Goal: Task Accomplishment & Management: Complete application form

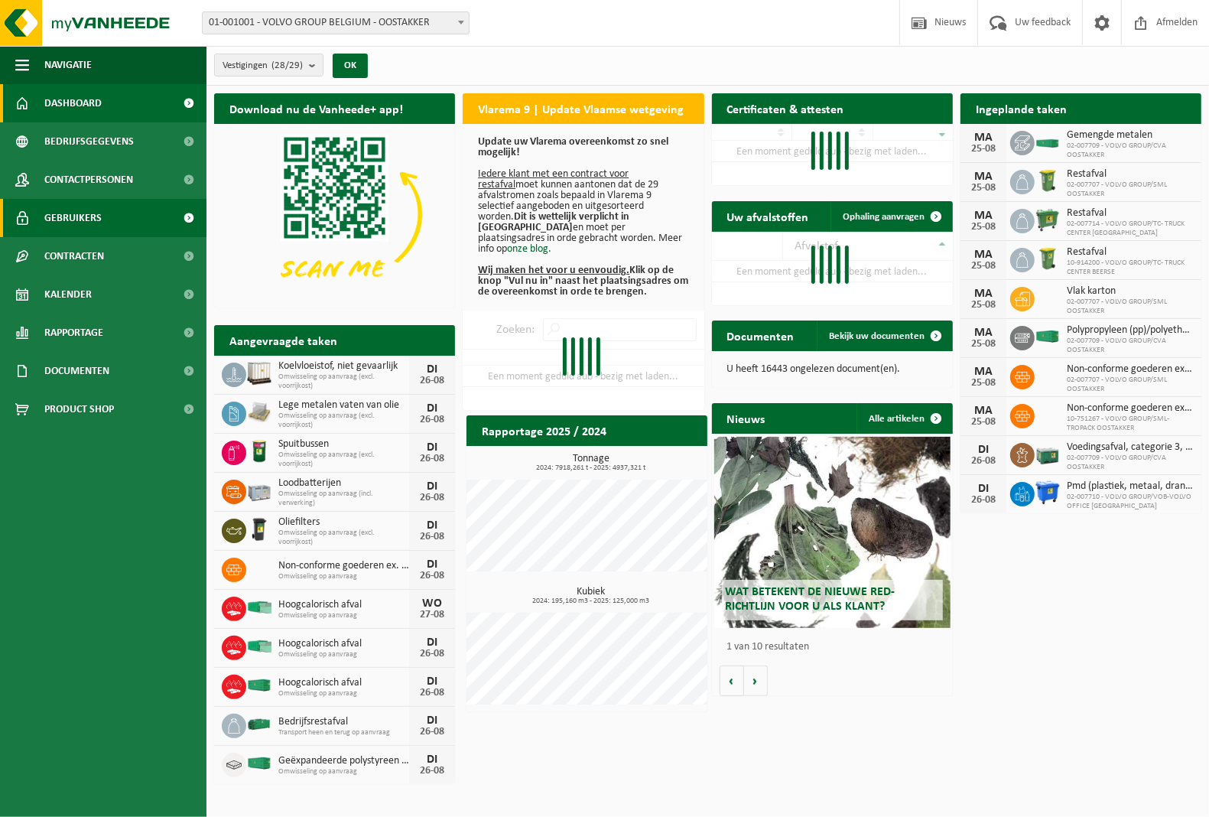
click at [57, 216] on span "Gebruikers" at bounding box center [72, 218] width 57 height 38
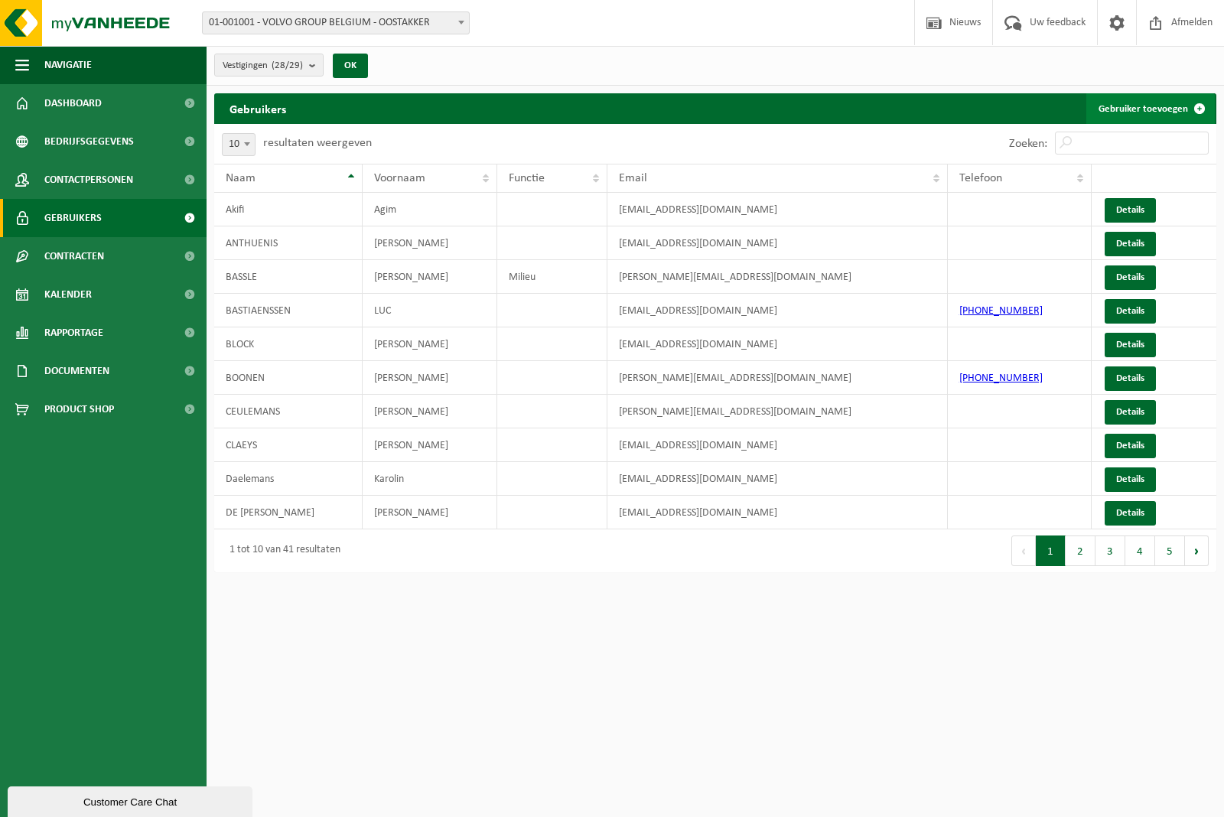
click at [1133, 112] on link "Gebruiker toevoegen" at bounding box center [1150, 108] width 128 height 31
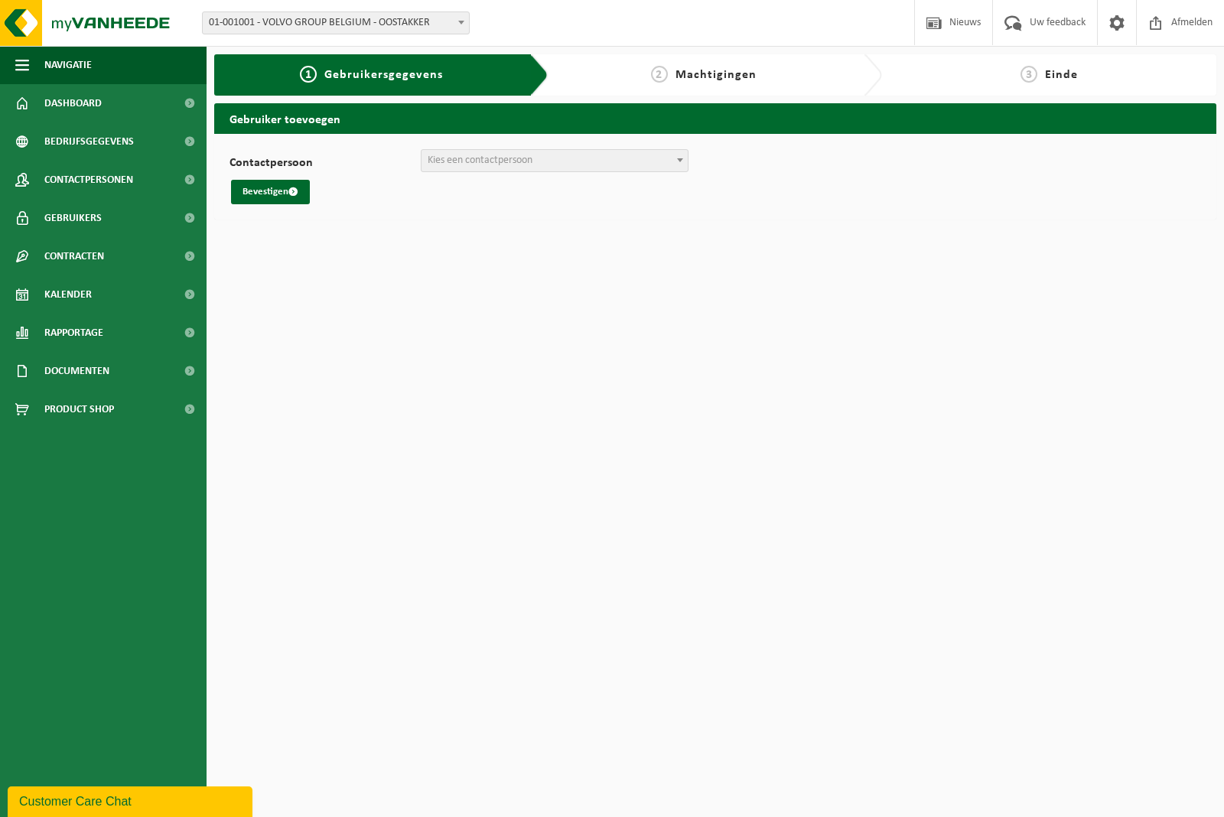
click at [541, 164] on span "Kies een contactpersoon" at bounding box center [554, 160] width 266 height 21
click at [70, 220] on span "Gebruikers" at bounding box center [72, 218] width 57 height 38
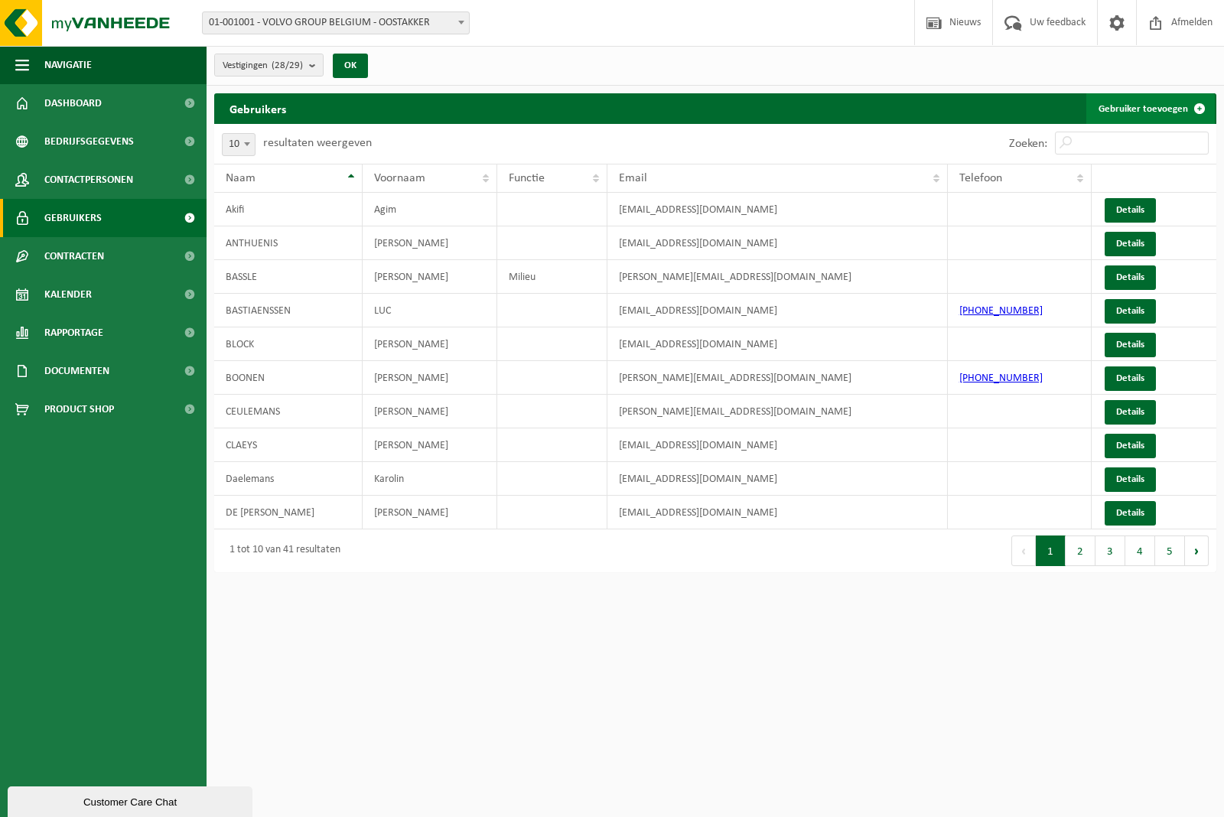
click at [1151, 108] on link "Gebruiker toevoegen" at bounding box center [1150, 108] width 128 height 31
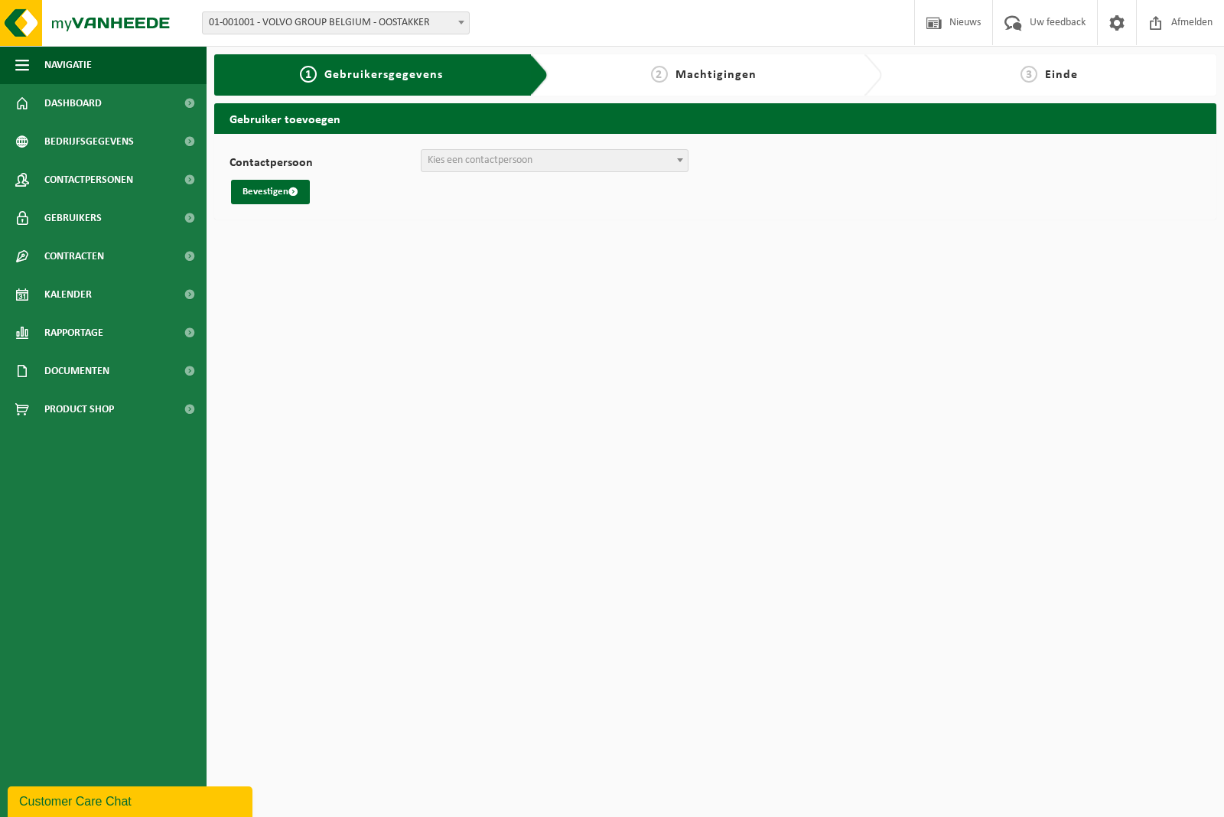
click at [560, 167] on span "Kies een contactpersoon" at bounding box center [554, 160] width 266 height 21
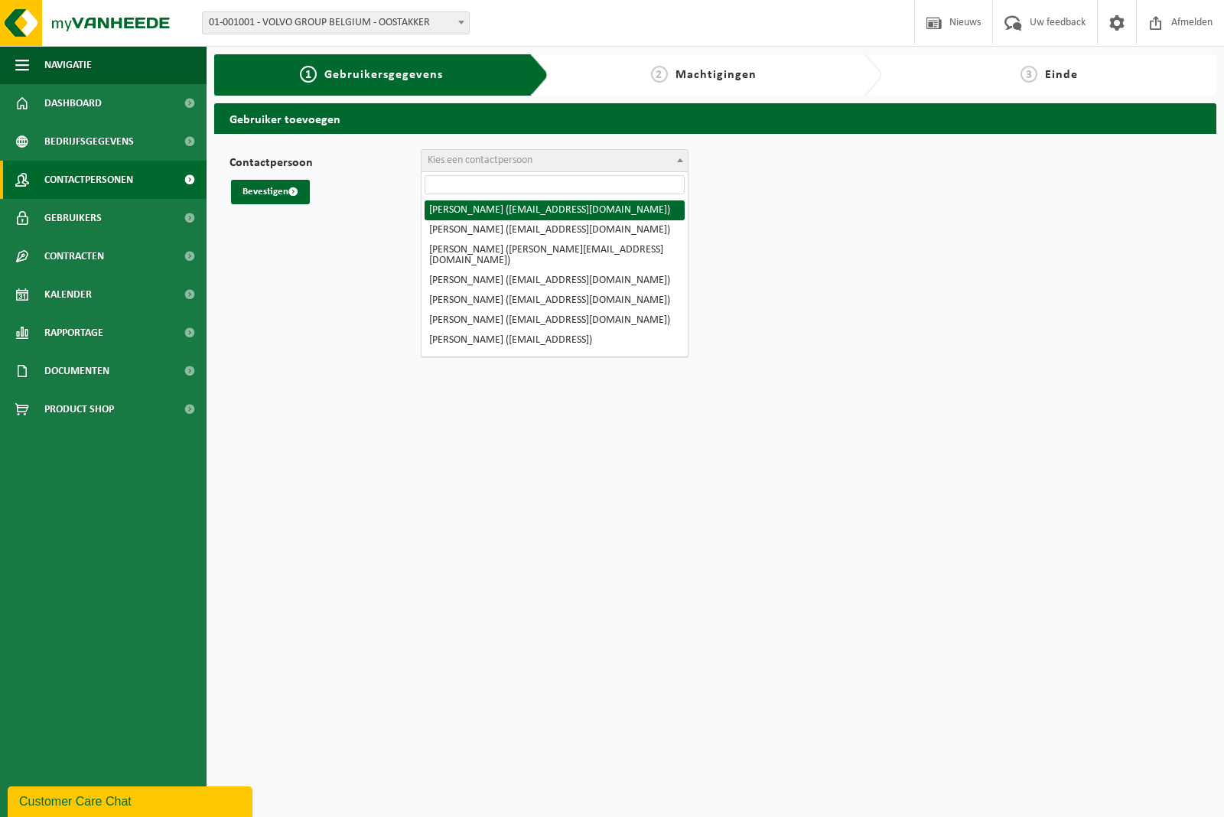
click at [56, 169] on span "Contactpersonen" at bounding box center [88, 180] width 89 height 38
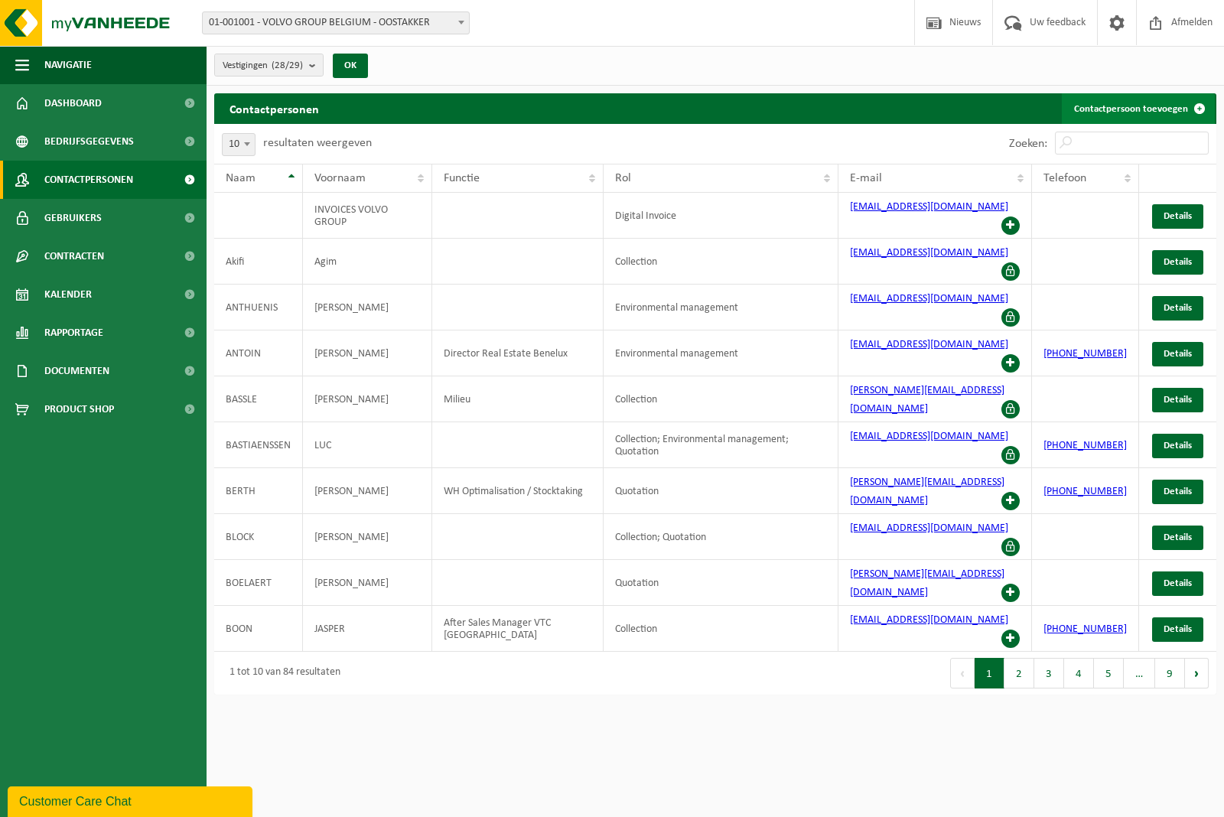
click at [1159, 104] on link "Contactpersoon toevoegen" at bounding box center [1137, 108] width 153 height 31
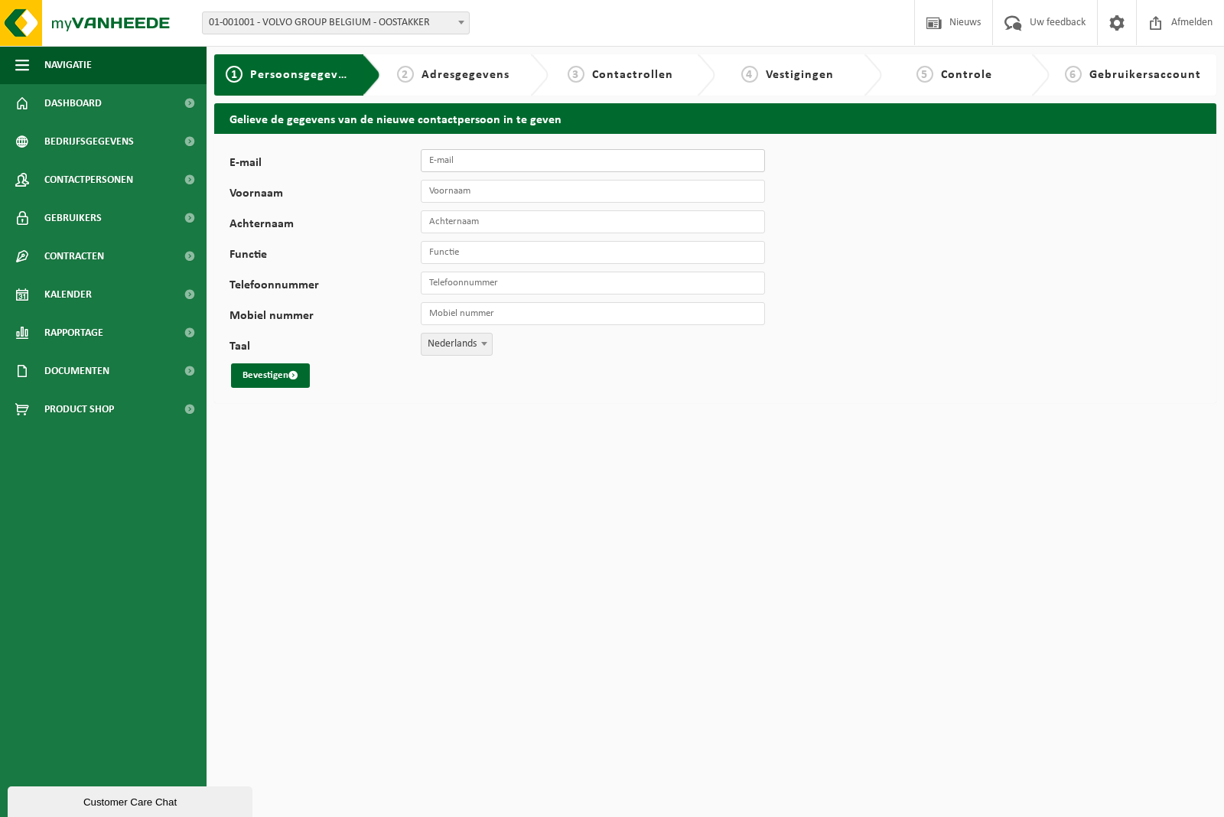
click at [506, 162] on input "E-mail" at bounding box center [593, 160] width 344 height 23
click at [479, 167] on input "E-mail" at bounding box center [593, 160] width 344 height 23
paste input "[EMAIL_ADDRESS][DOMAIN_NAME]"
type input "[EMAIL_ADDRESS][DOMAIN_NAME]"
click at [488, 190] on input "Voornaam" at bounding box center [593, 191] width 344 height 23
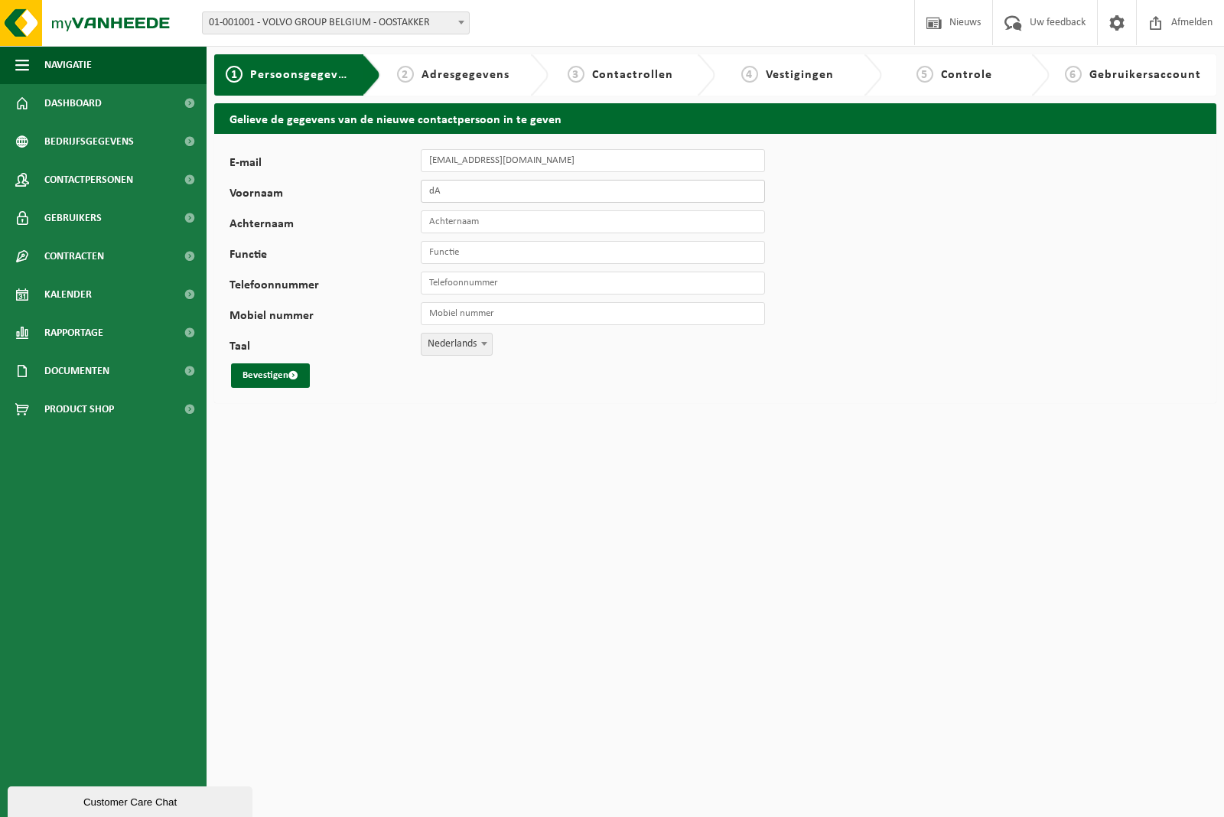
type input "d"
type input "Dante"
click at [510, 229] on input "Achternaam" at bounding box center [593, 221] width 344 height 23
type input "De Smet"
drag, startPoint x: 474, startPoint y: 257, endPoint x: 505, endPoint y: 261, distance: 30.8
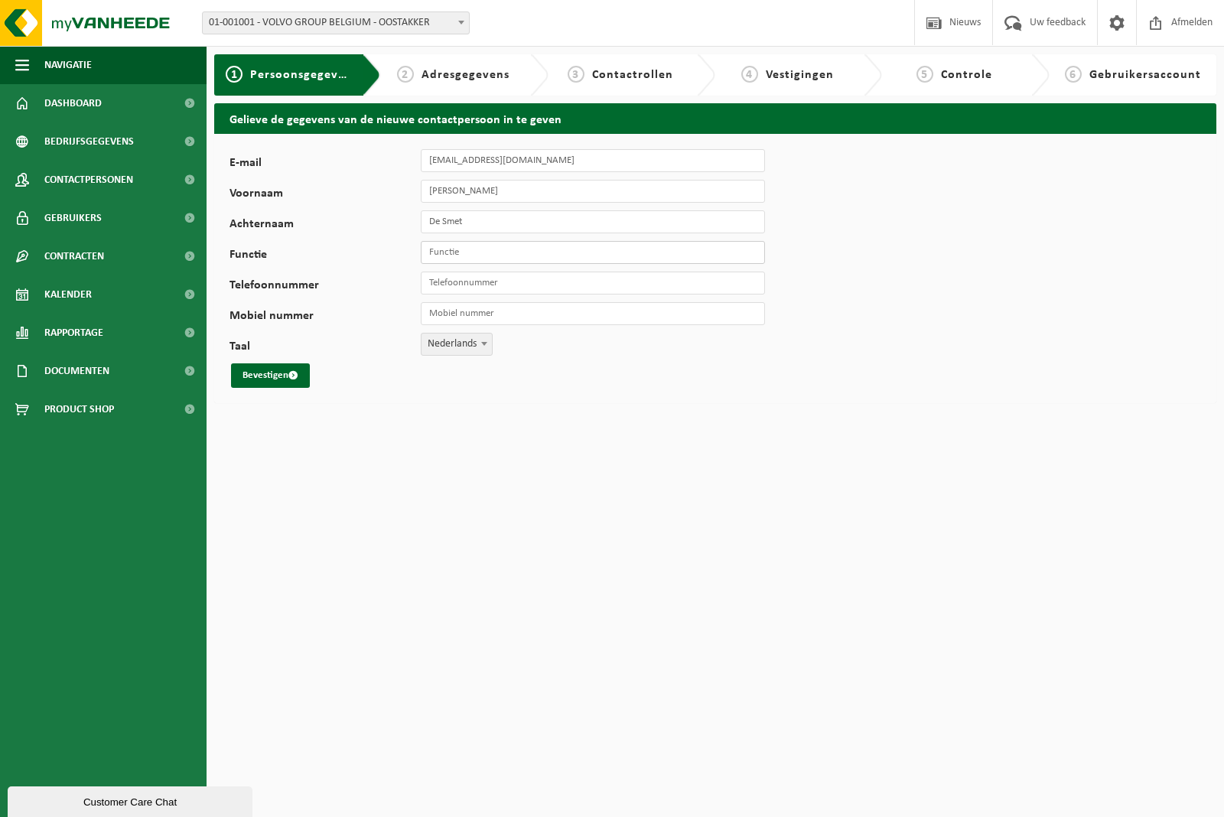
click at [475, 257] on input "Functie" at bounding box center [593, 252] width 344 height 23
click at [480, 251] on input "material" at bounding box center [593, 252] width 344 height 23
type input "material handling"
click at [258, 377] on button "Bevestigen" at bounding box center [270, 375] width 79 height 24
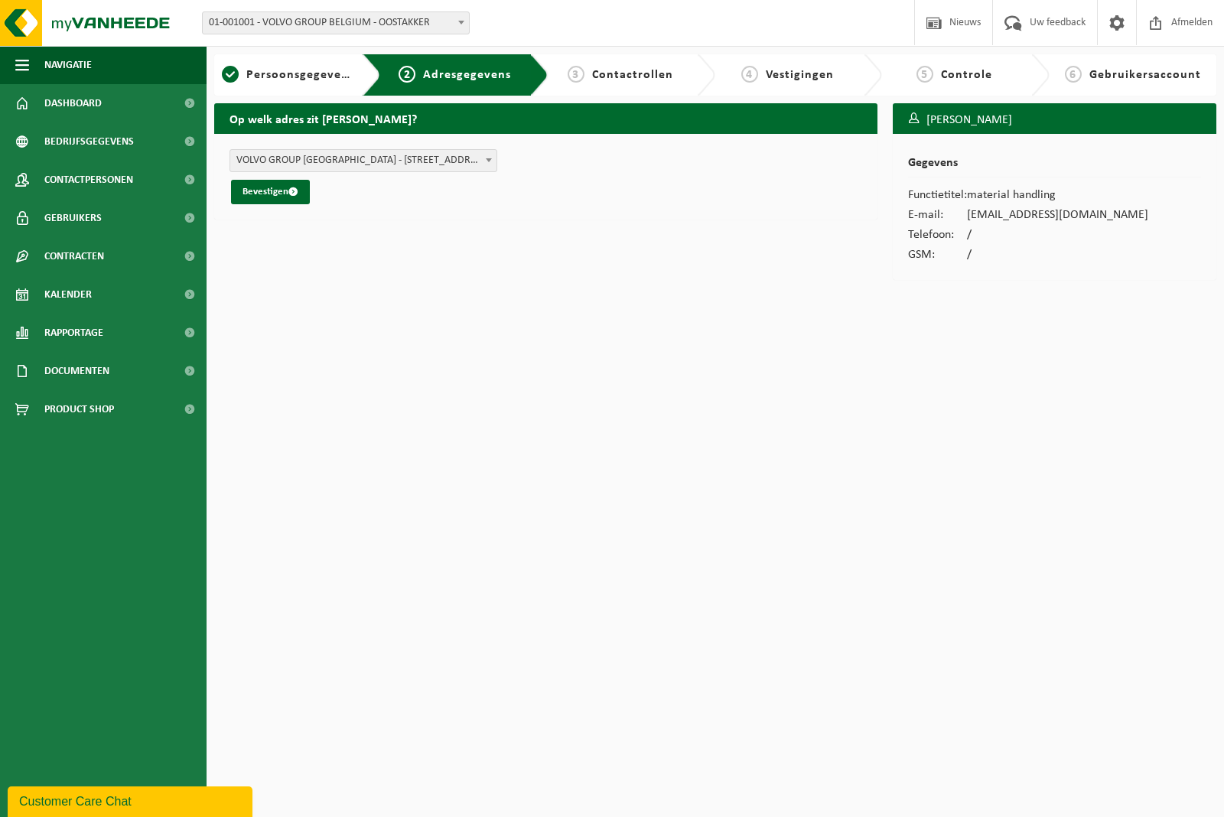
click at [490, 158] on span at bounding box center [488, 160] width 15 height 20
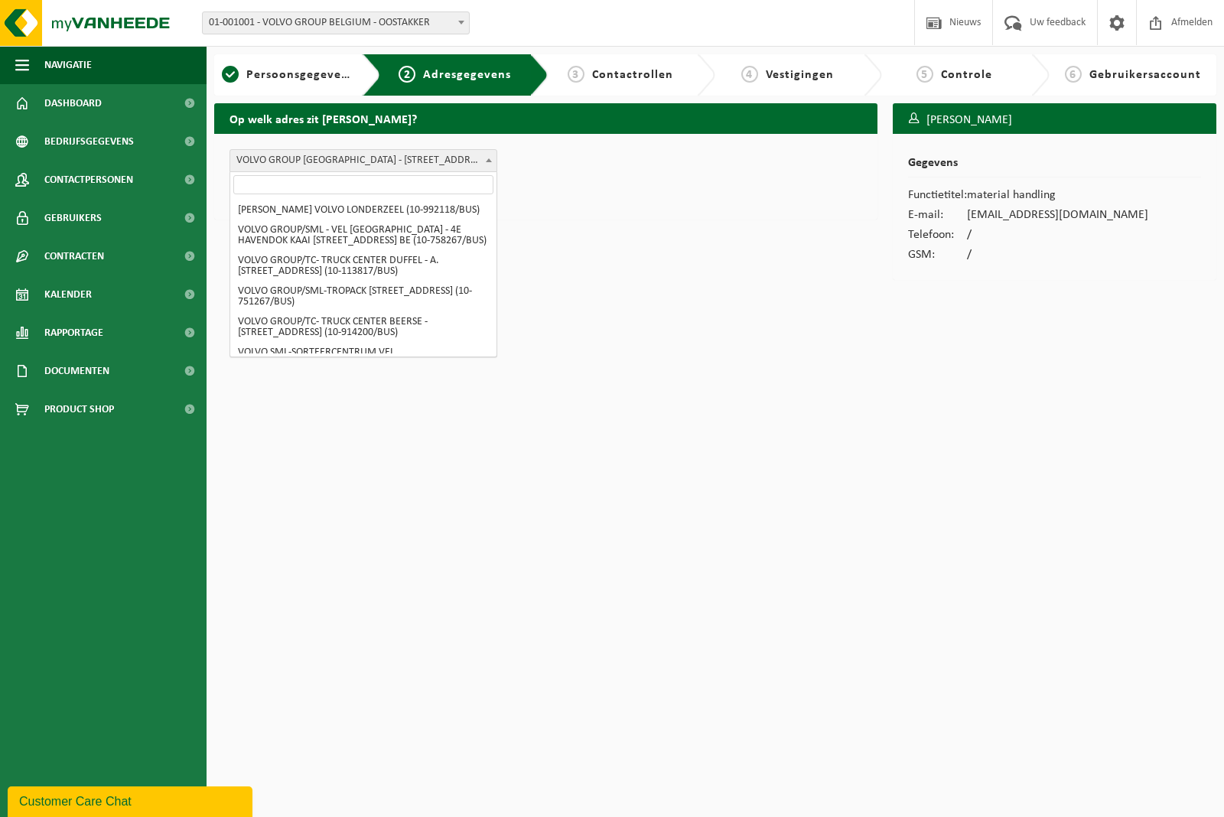
scroll to position [751, 0]
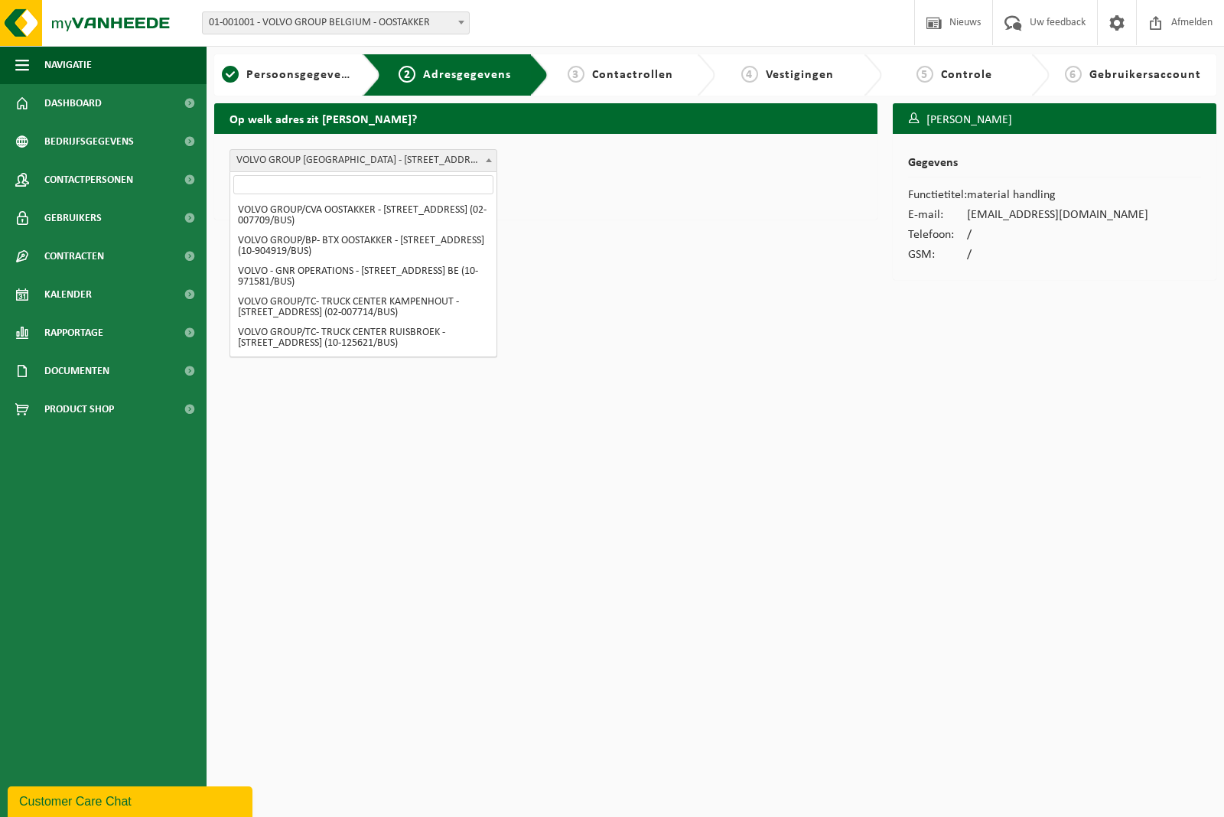
select select "4681"
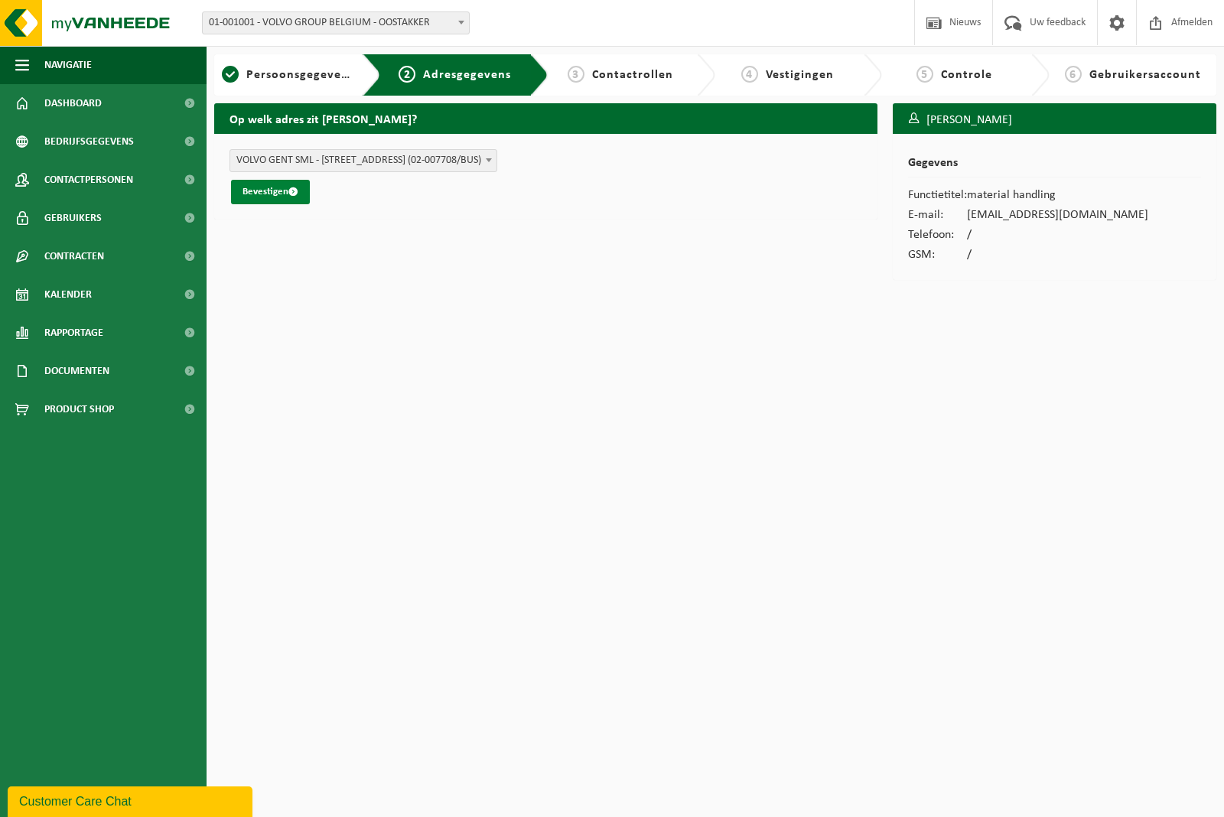
click at [262, 195] on button "Bevestigen" at bounding box center [270, 192] width 79 height 24
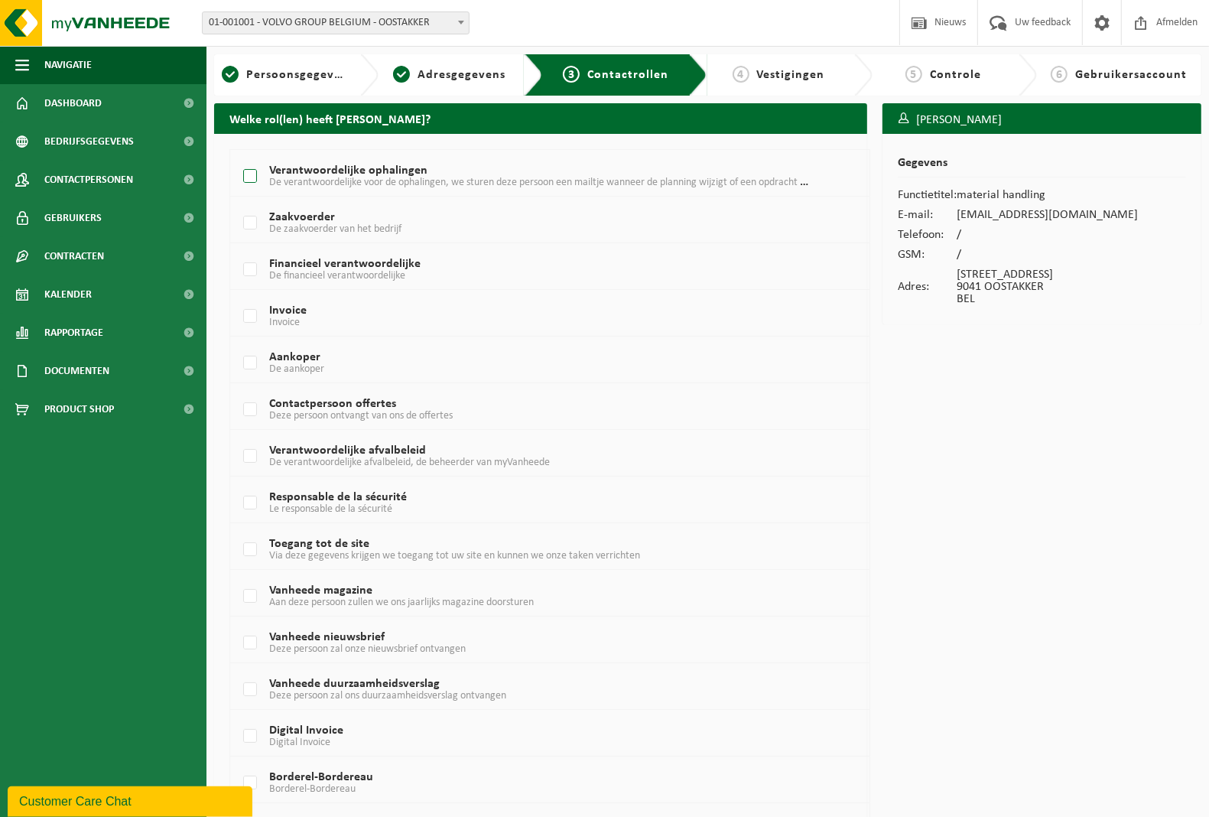
click at [251, 176] on label "Verantwoordelijke ophalingen De verantwoordelijke voor de ophalingen, we sturen…" at bounding box center [524, 176] width 568 height 23
click at [238, 158] on input "Verantwoordelijke ophalingen De verantwoordelijke voor de ophalingen, we sturen…" at bounding box center [237, 157] width 1 height 1
checkbox input "true"
click at [247, 454] on label "Verantwoordelijke afvalbeleid De verantwoordelijke afvalbeleid, de beheerder va…" at bounding box center [524, 456] width 568 height 23
click at [238, 437] on input "Verantwoordelijke afvalbeleid De verantwoordelijke afvalbeleid, de beheerder va…" at bounding box center [237, 437] width 1 height 1
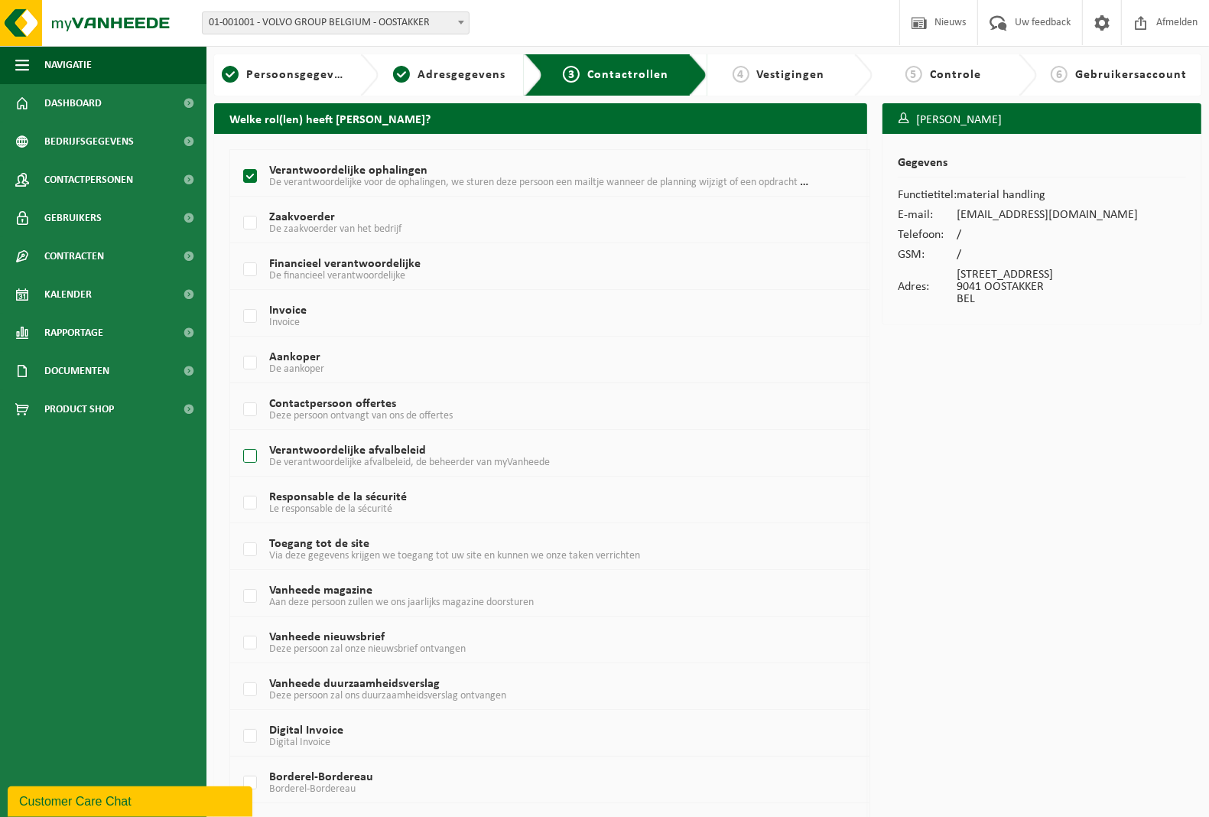
checkbox input "true"
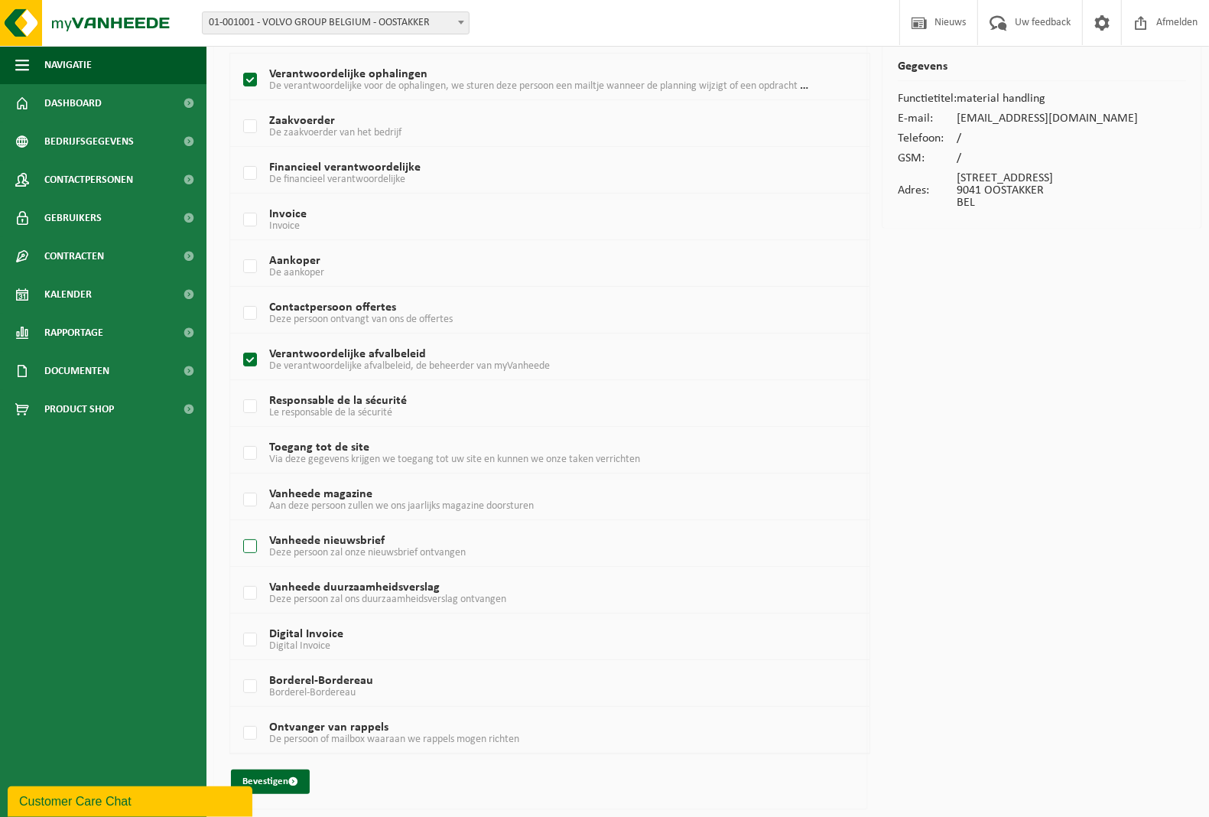
scroll to position [99, 0]
click at [280, 782] on button "Bevestigen" at bounding box center [270, 781] width 79 height 24
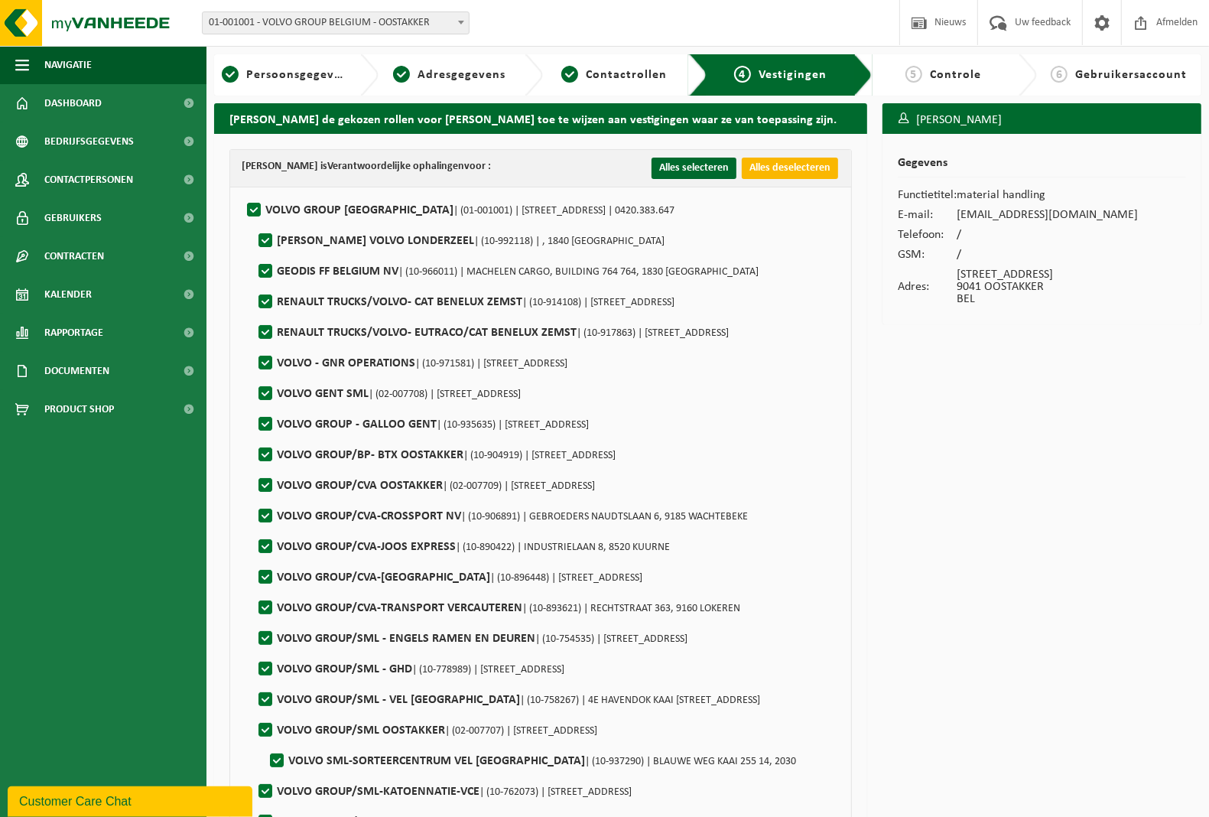
click at [771, 170] on button "Alles deselecteren" at bounding box center [790, 168] width 96 height 21
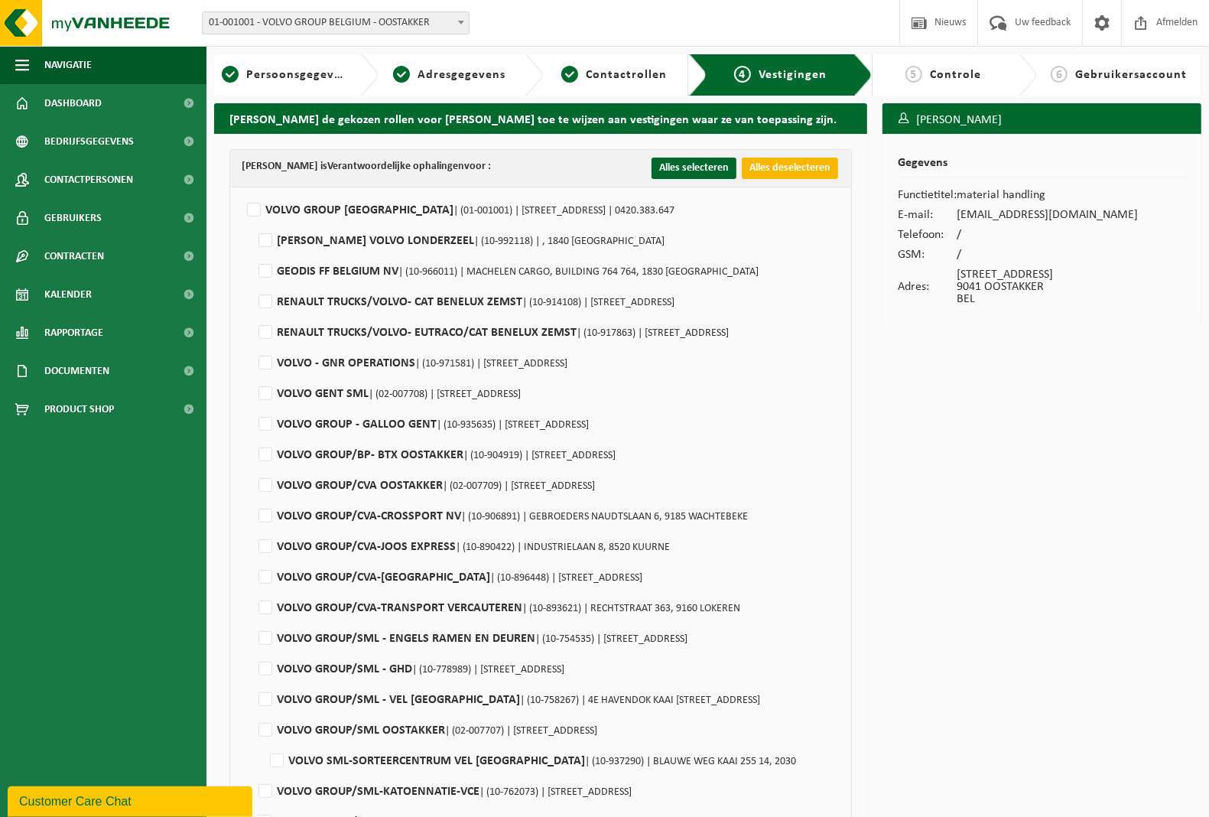
checkbox input "false"
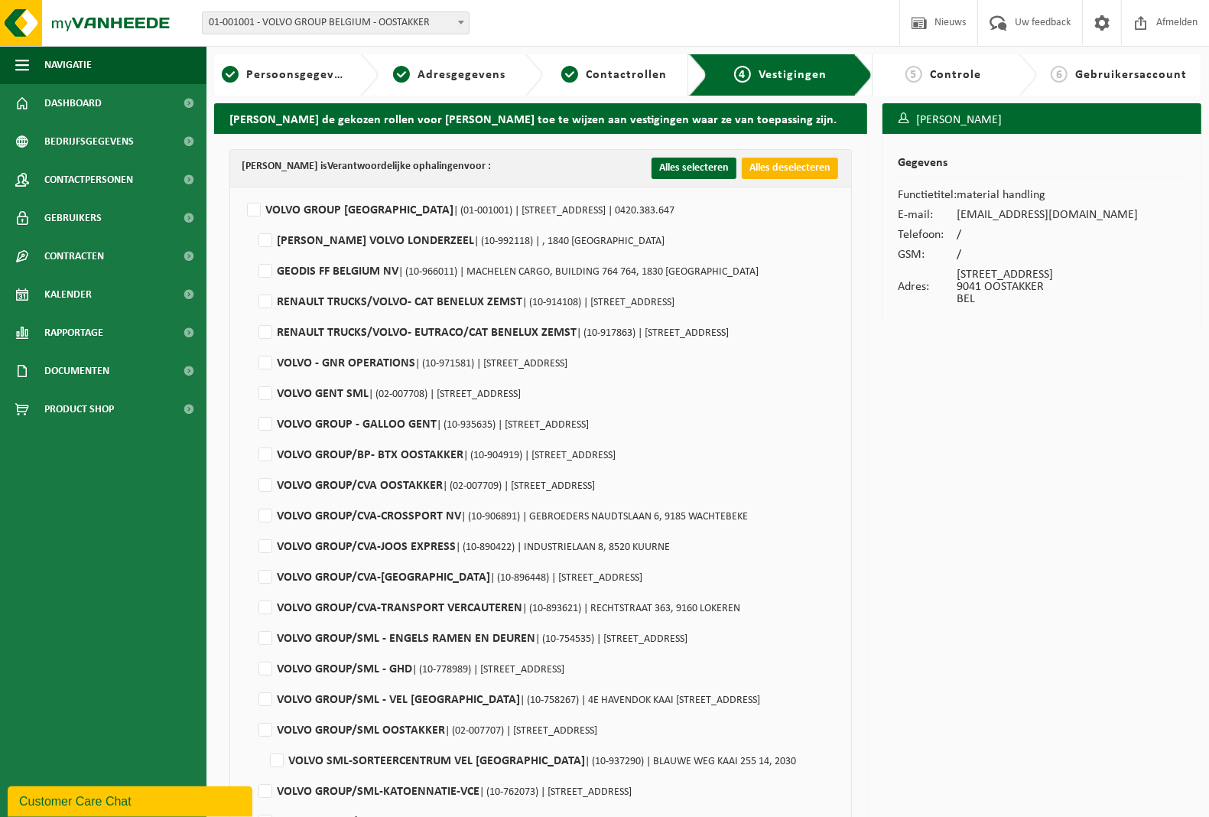
checkbox input "false"
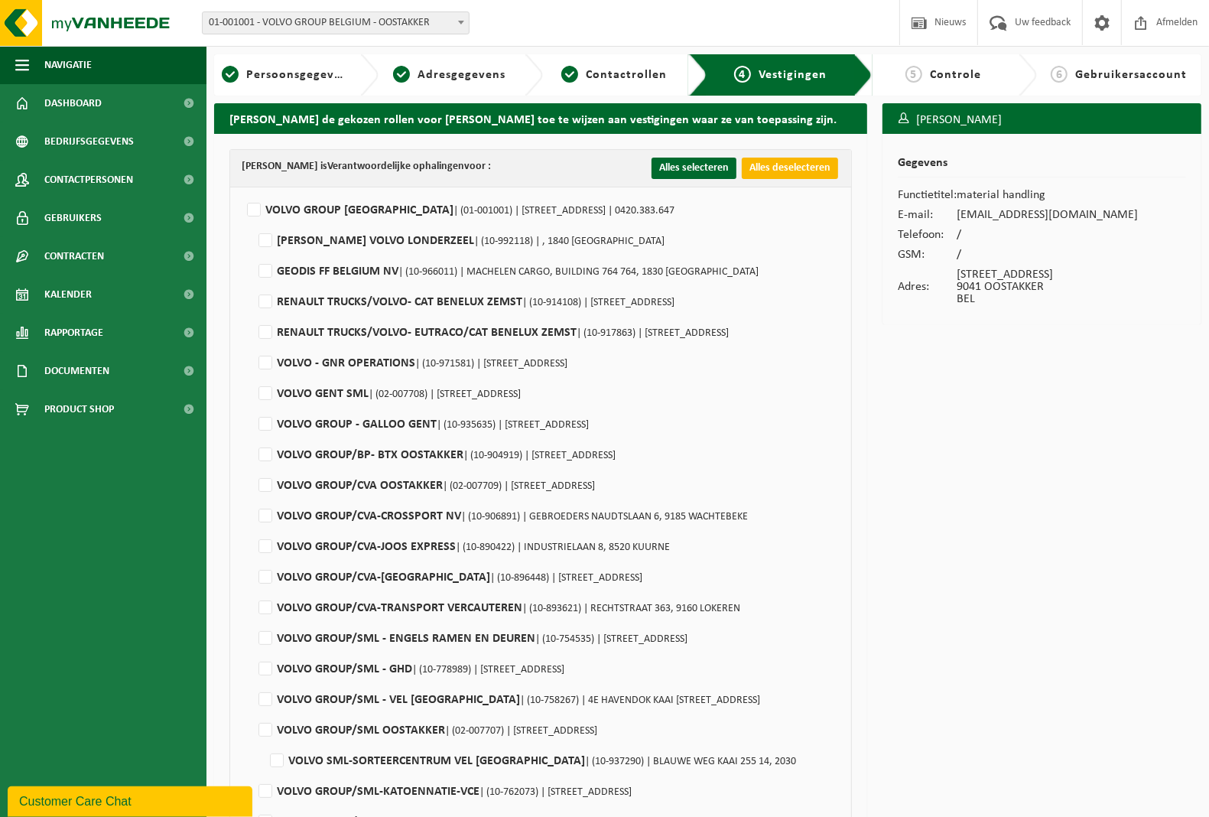
checkbox input "false"
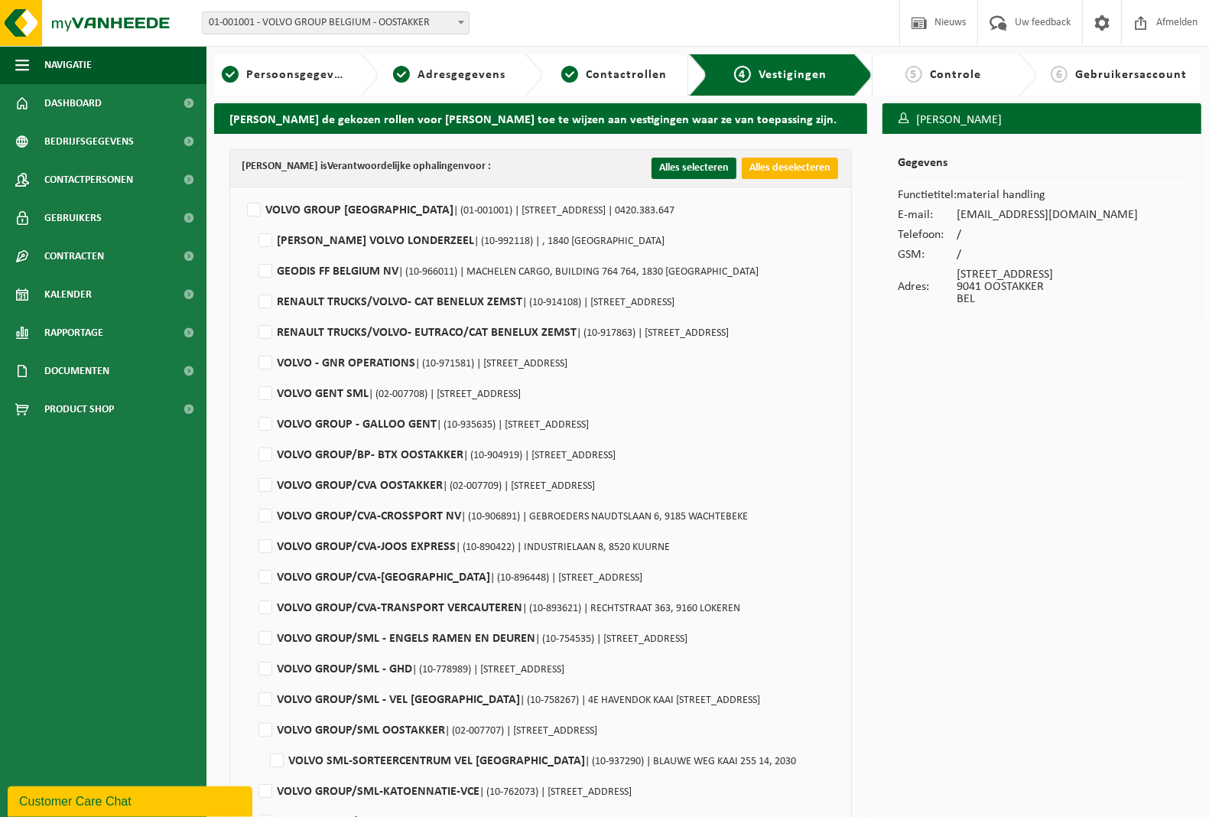
checkbox input "false"
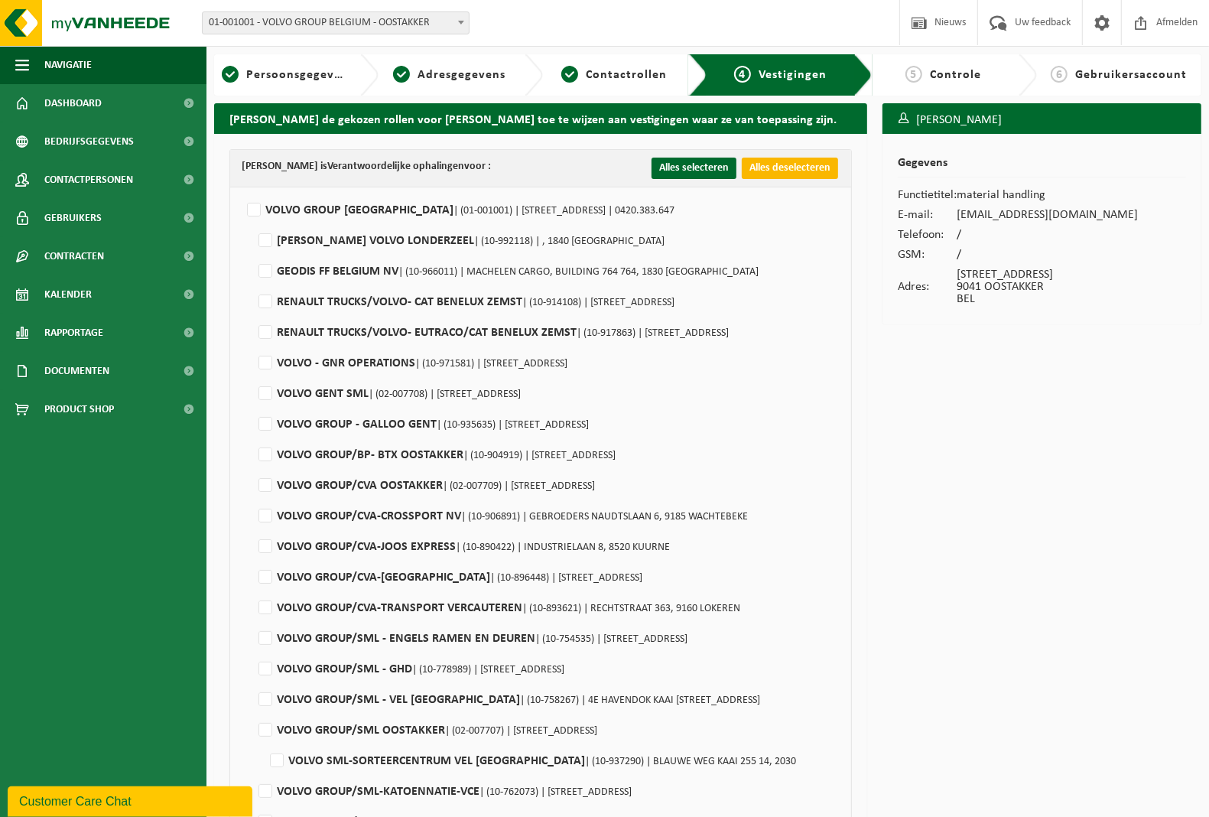
checkbox input "false"
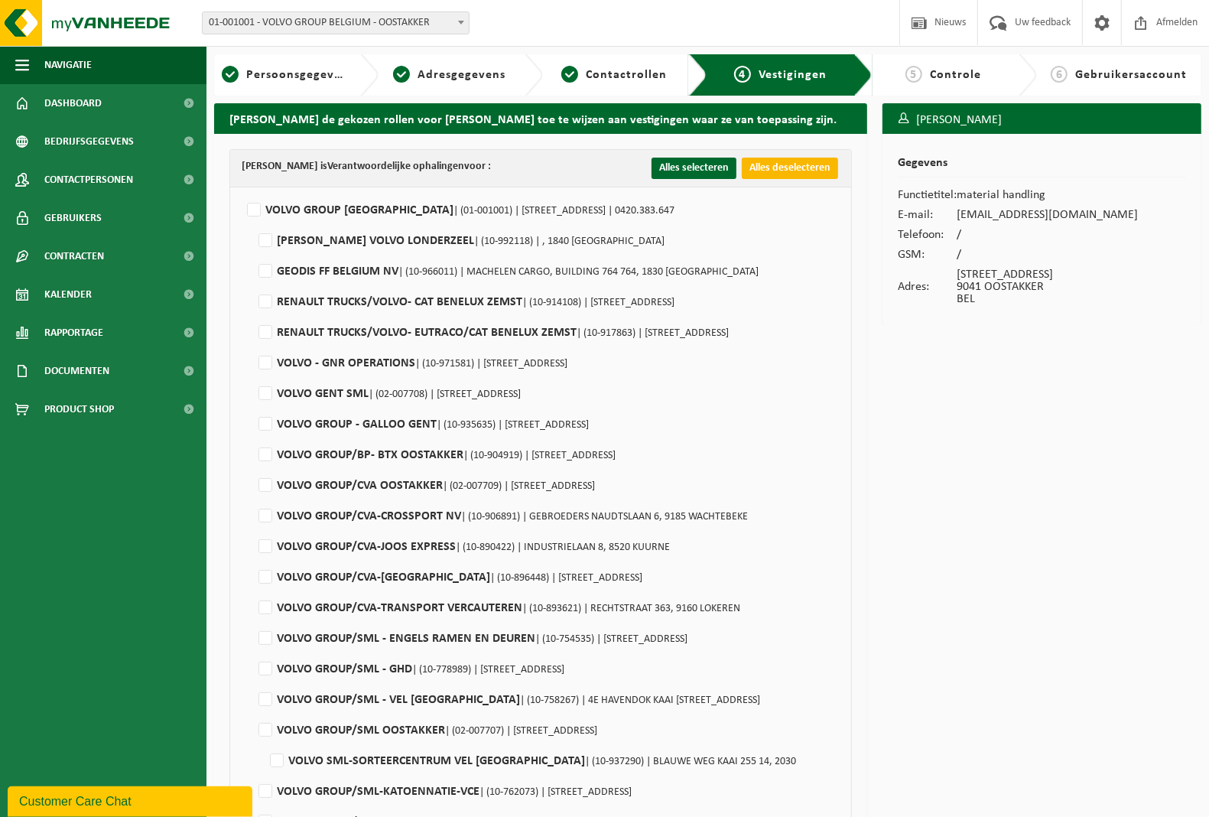
checkbox input "false"
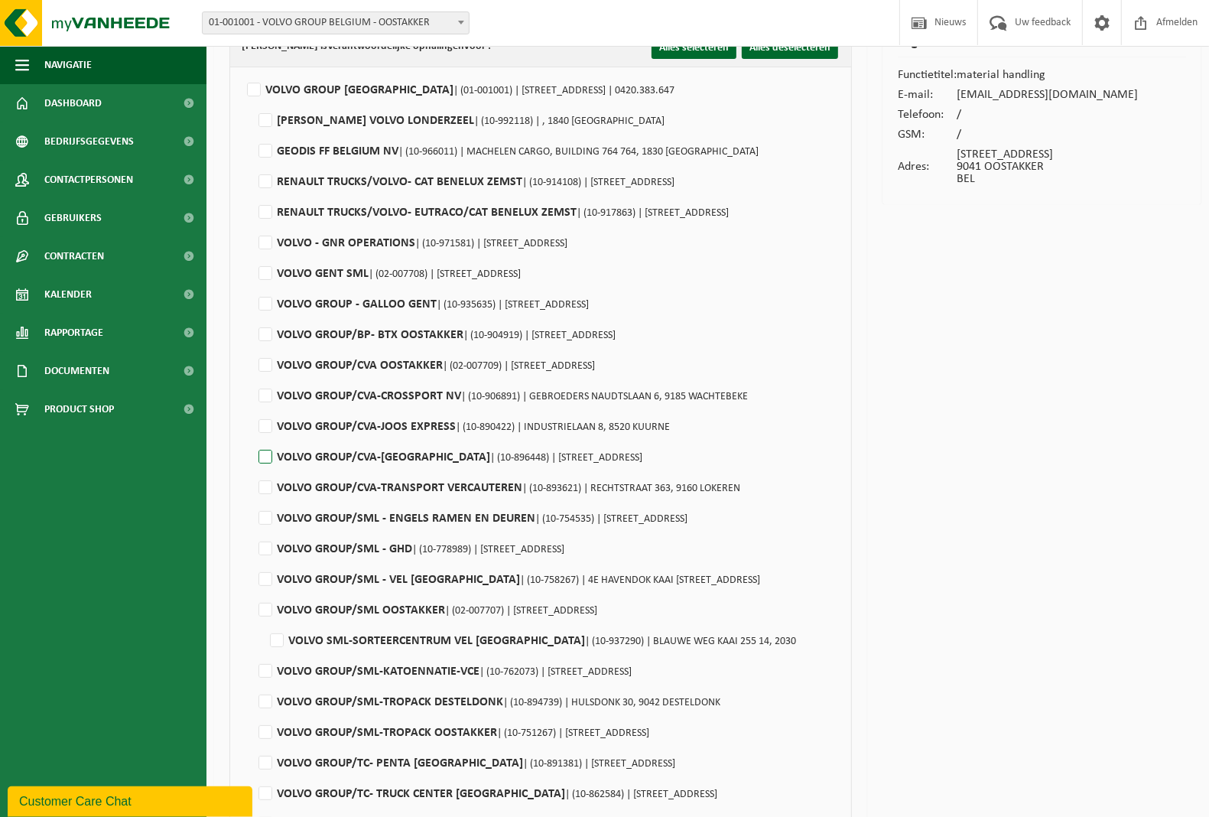
scroll to position [191, 0]
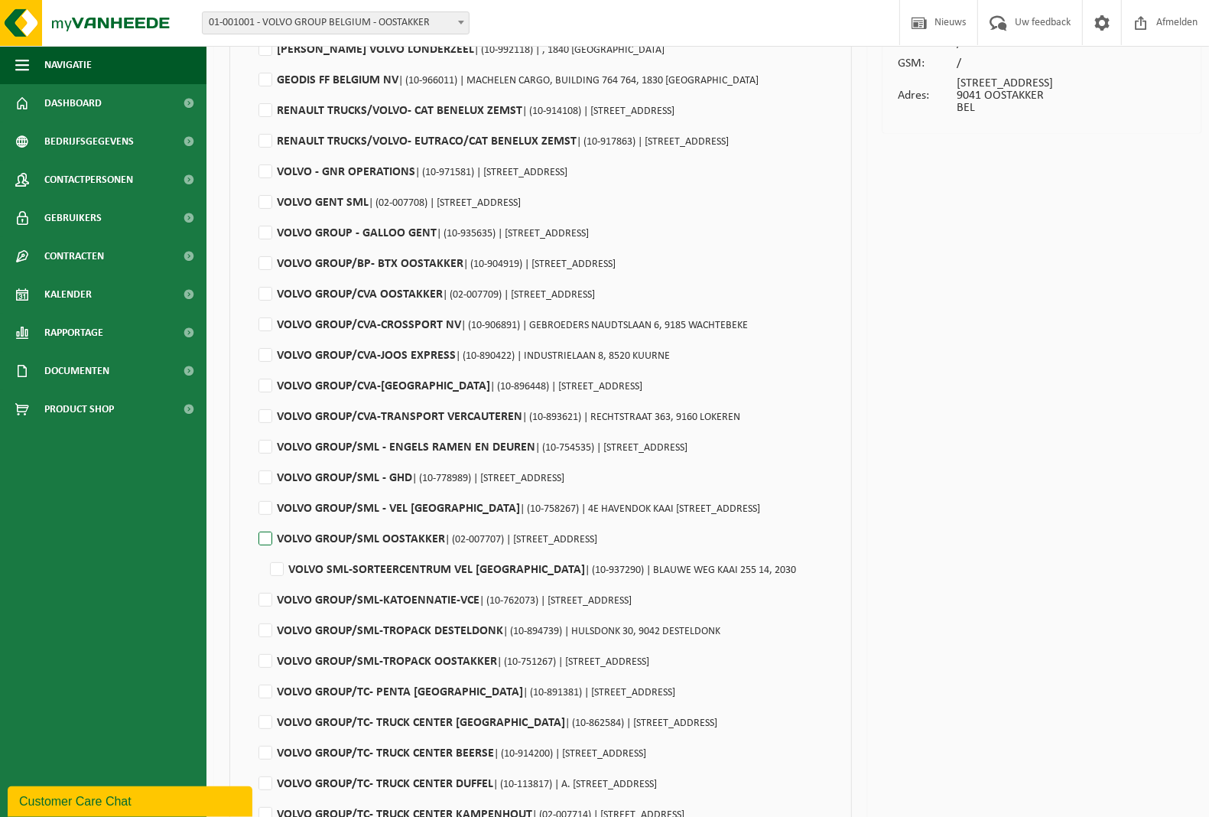
click at [265, 537] on label"] "VOLVO GROUP/SML OOSTAKKER | (02-007707) | SMALLEHEERWEG 29, 9041 OOSTAKKER" at bounding box center [426, 539] width 342 height 23
click at [253, 520] on input "VOLVO GROUP/SML OOSTAKKER | (02-007707) | SMALLEHEERWEG 29, 9041 OOSTAKKER" at bounding box center [252, 519] width 1 height 1
checkbox input "true"
click at [264, 631] on label"] "VOLVO GROUP/SML-TROPACK DESTELDONK | (10-894739) | HULSDONK 30, 9042 DESTELDONK" at bounding box center [487, 630] width 465 height 23
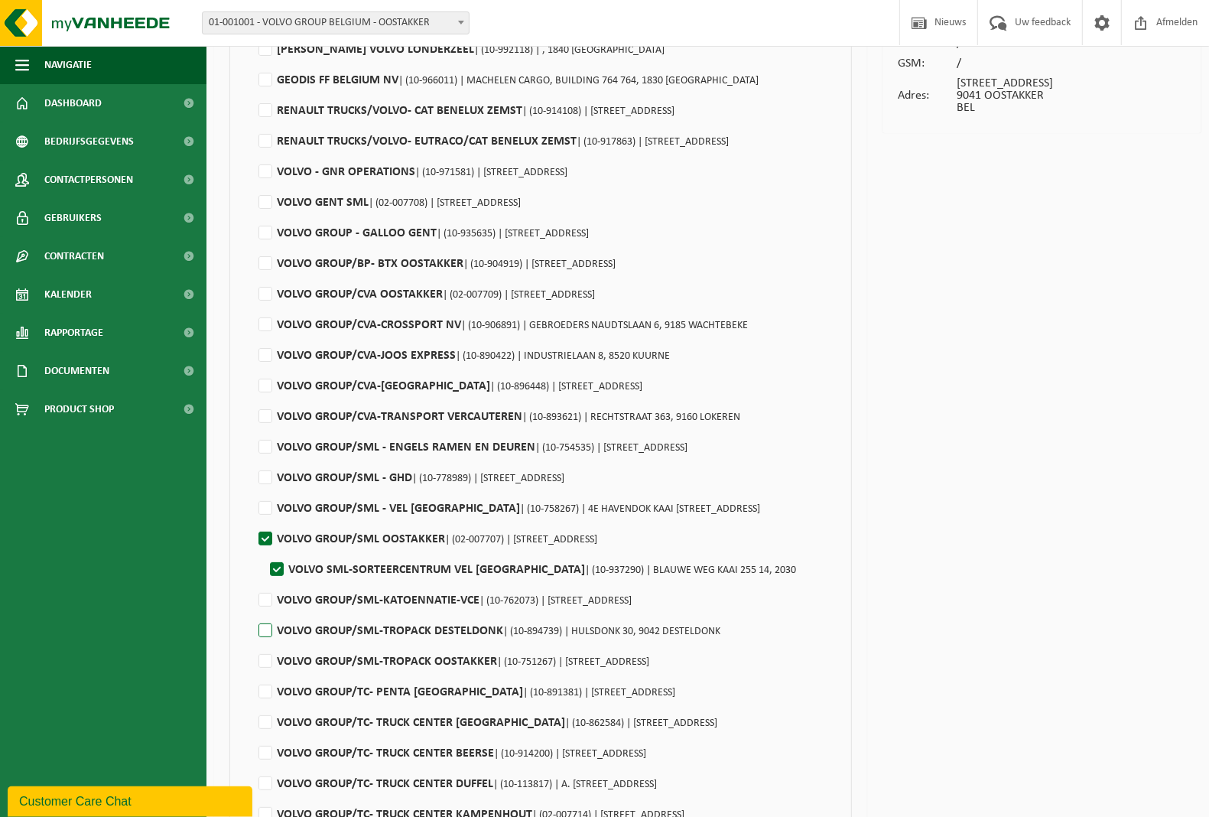
click at [253, 612] on input "VOLVO GROUP/SML-TROPACK DESTELDONK | (10-894739) | HULSDONK 30, 9042 DESTELDONK" at bounding box center [252, 611] width 1 height 1
checkbox input "true"
click at [265, 660] on label"] "VOLVO GROUP/SML-TROPACK OOSTAKKER | (10-751267) | ANTWERPSESTEENWEG 1136, 9041 …" at bounding box center [452, 661] width 394 height 23
click at [253, 642] on input "VOLVO GROUP/SML-TROPACK OOSTAKKER | (10-751267) | ANTWERPSESTEENWEG 1136, 9041 …" at bounding box center [252, 642] width 1 height 1
checkbox input "true"
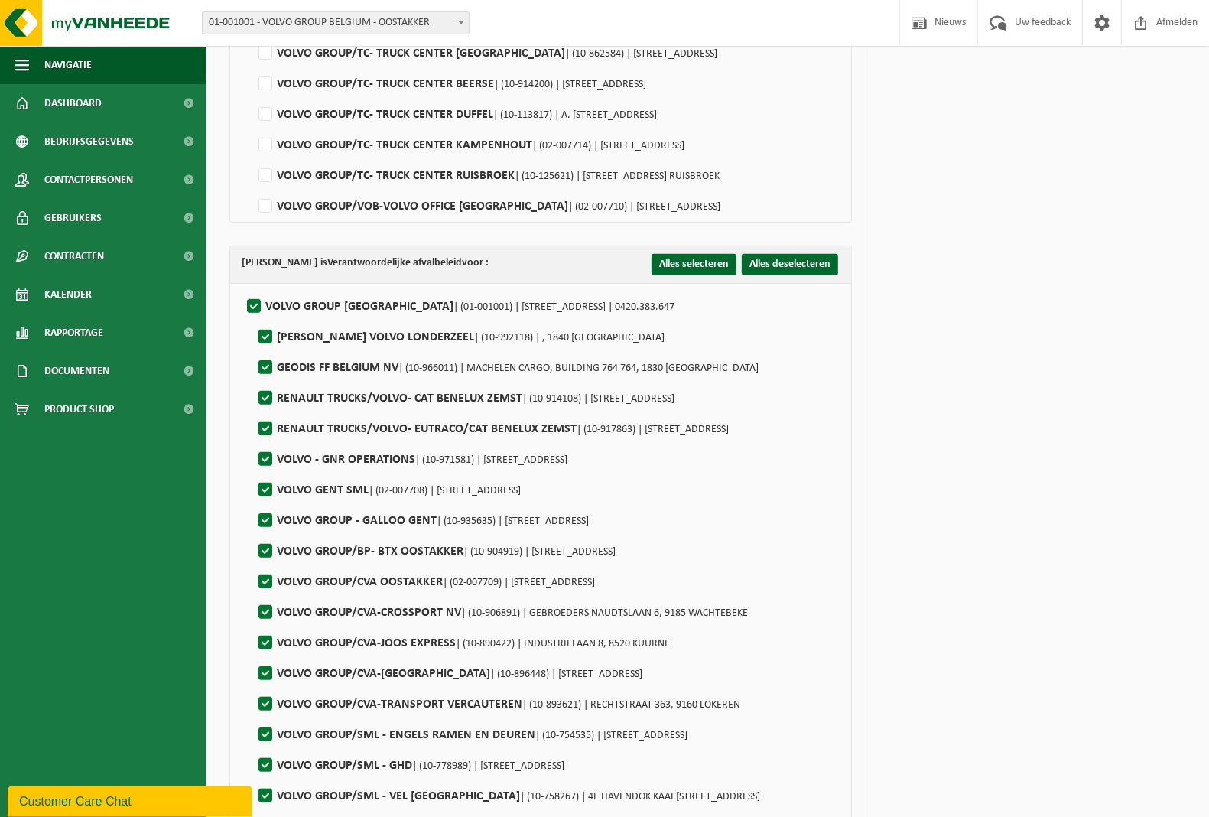
scroll to position [1293, 0]
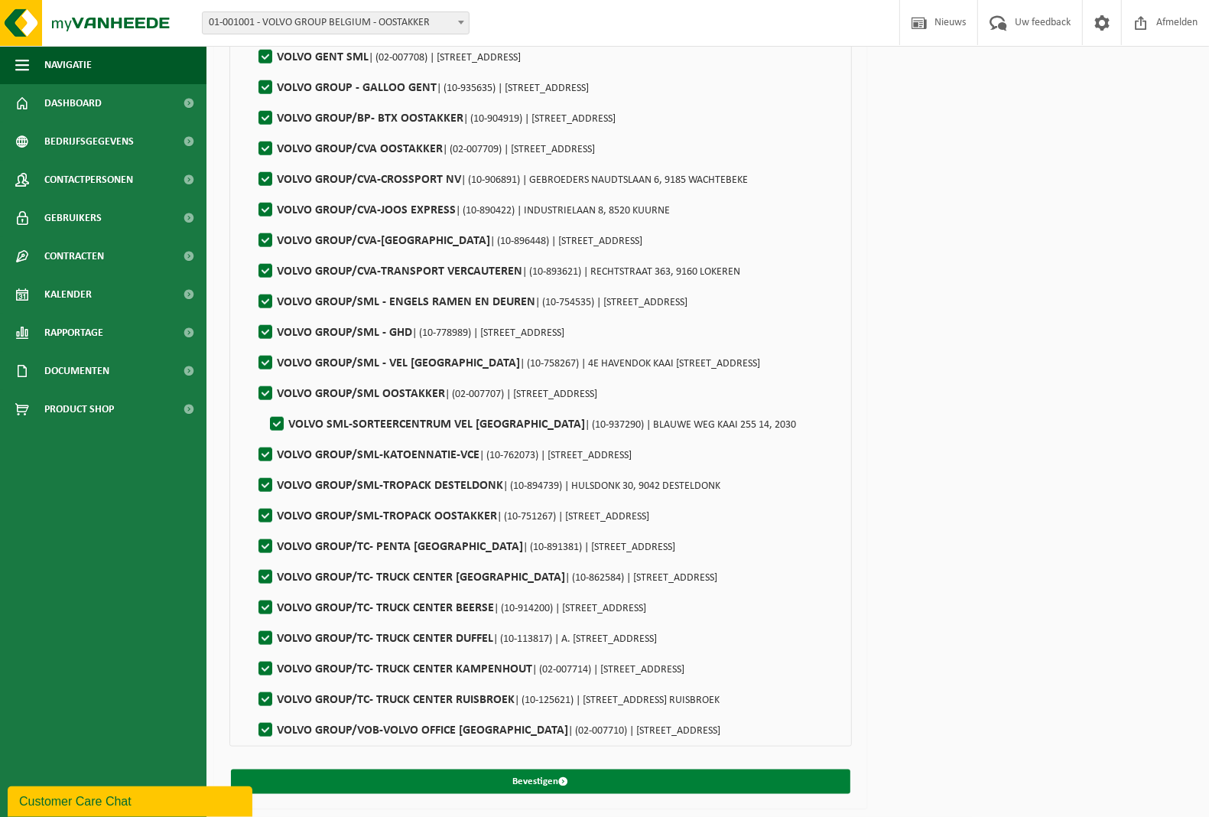
click at [524, 776] on button "Bevestigen" at bounding box center [540, 781] width 619 height 24
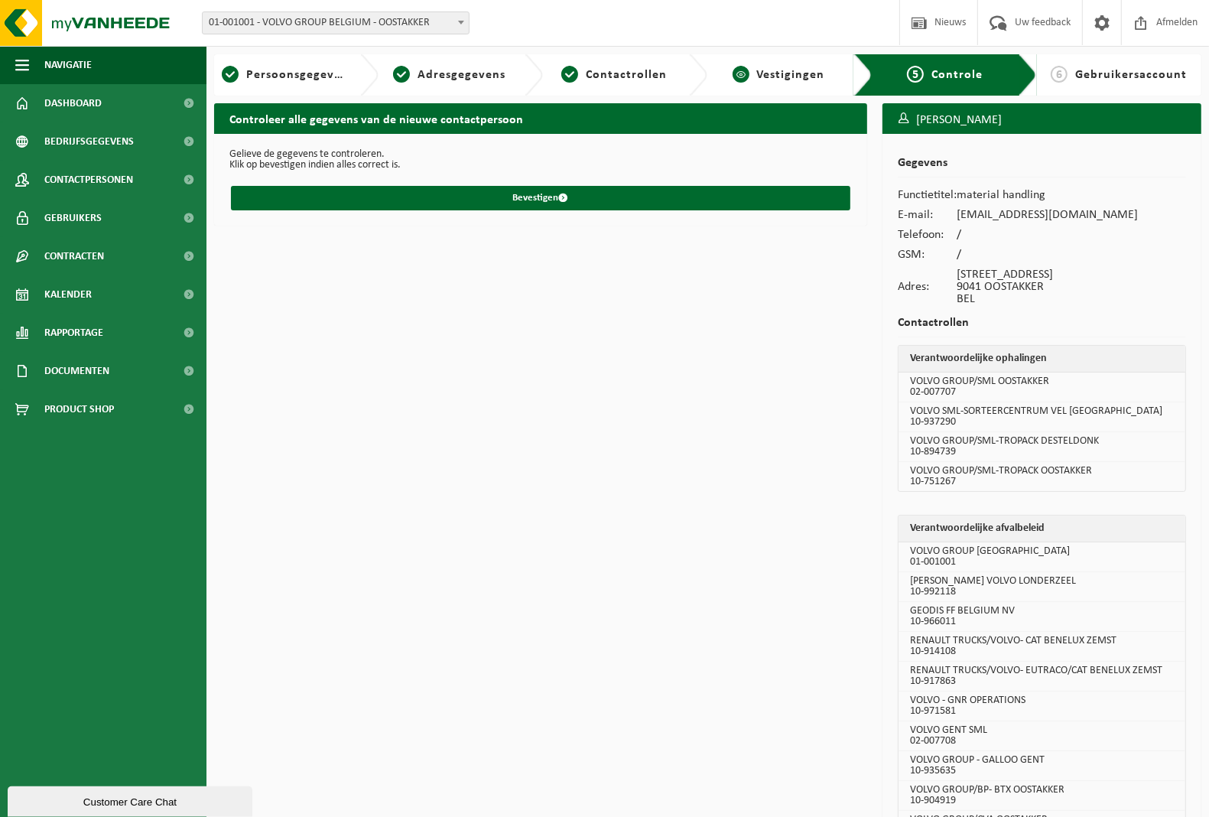
click at [788, 75] on span "Vestigingen" at bounding box center [791, 75] width 68 height 12
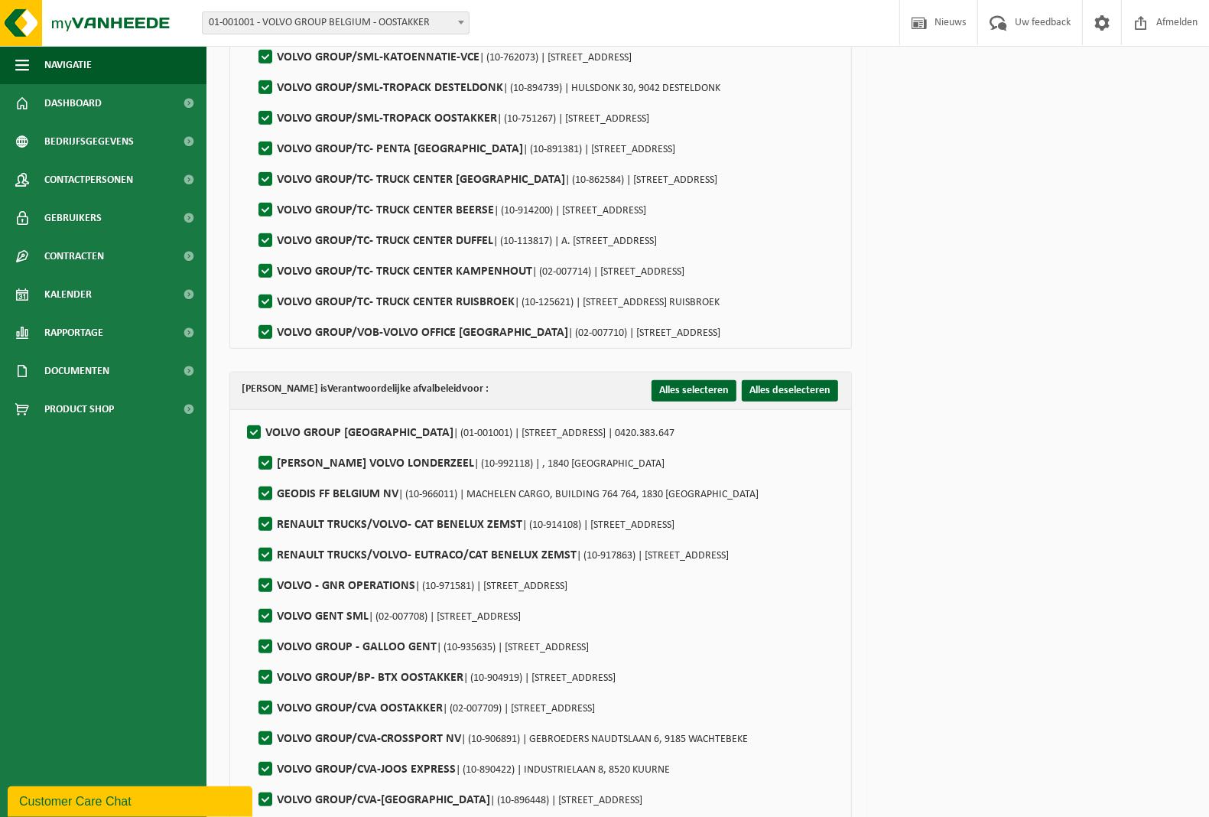
scroll to position [765, 0]
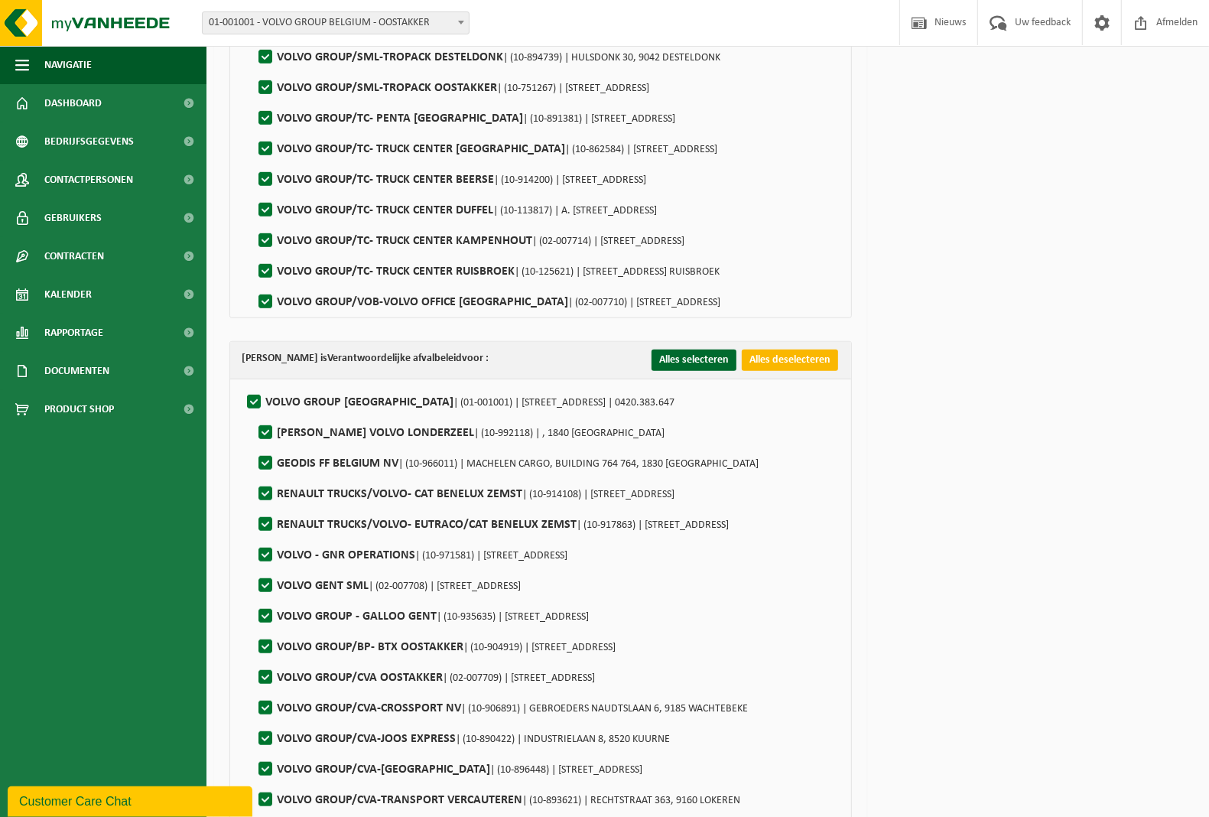
click at [769, 364] on button "Alles deselecteren" at bounding box center [790, 359] width 96 height 21
checkbox input "false"
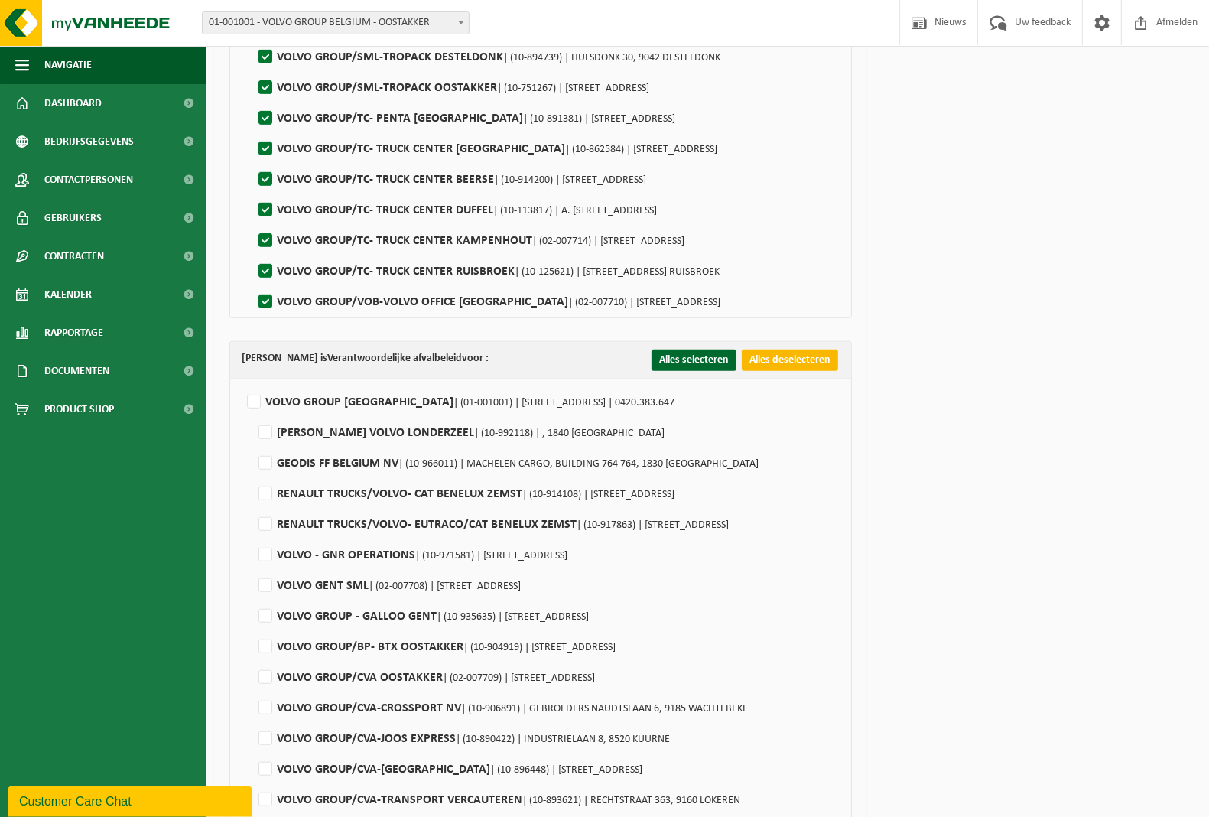
checkbox input "false"
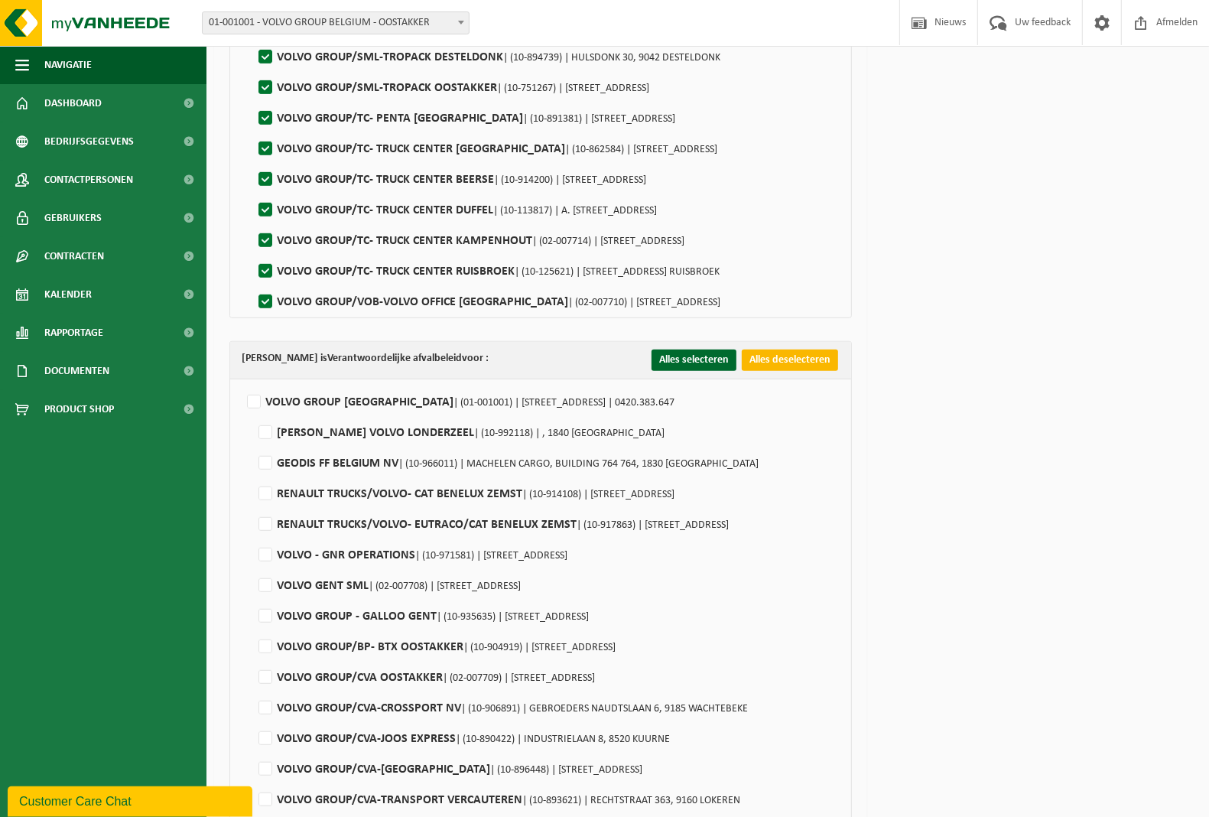
checkbox input "false"
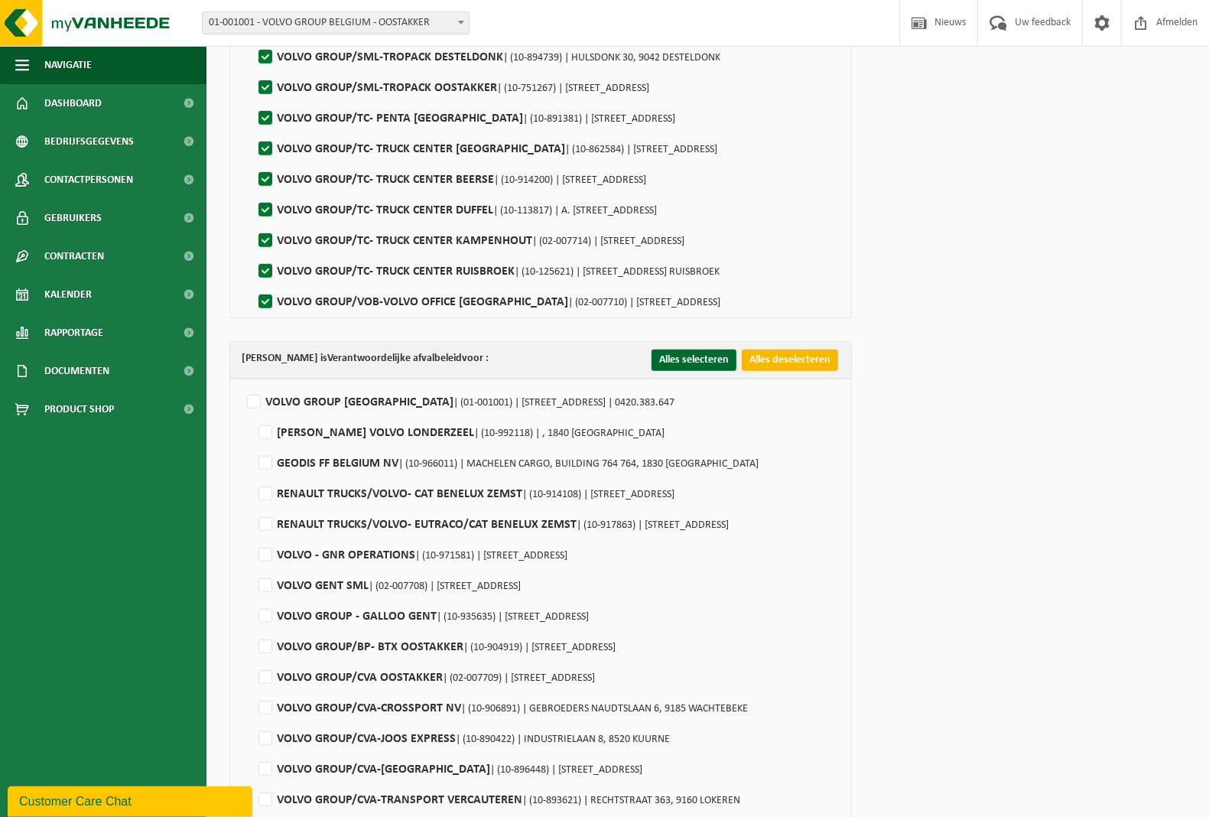
checkbox input "false"
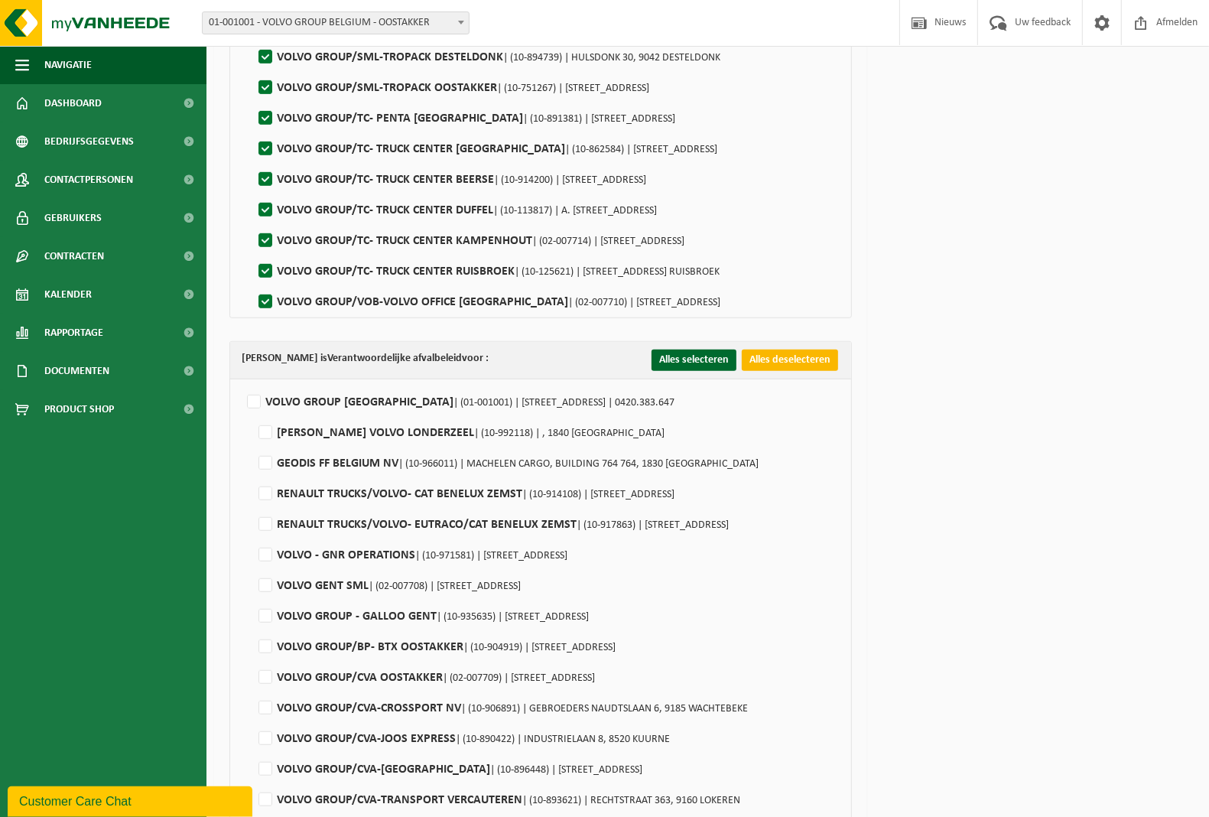
checkbox input "false"
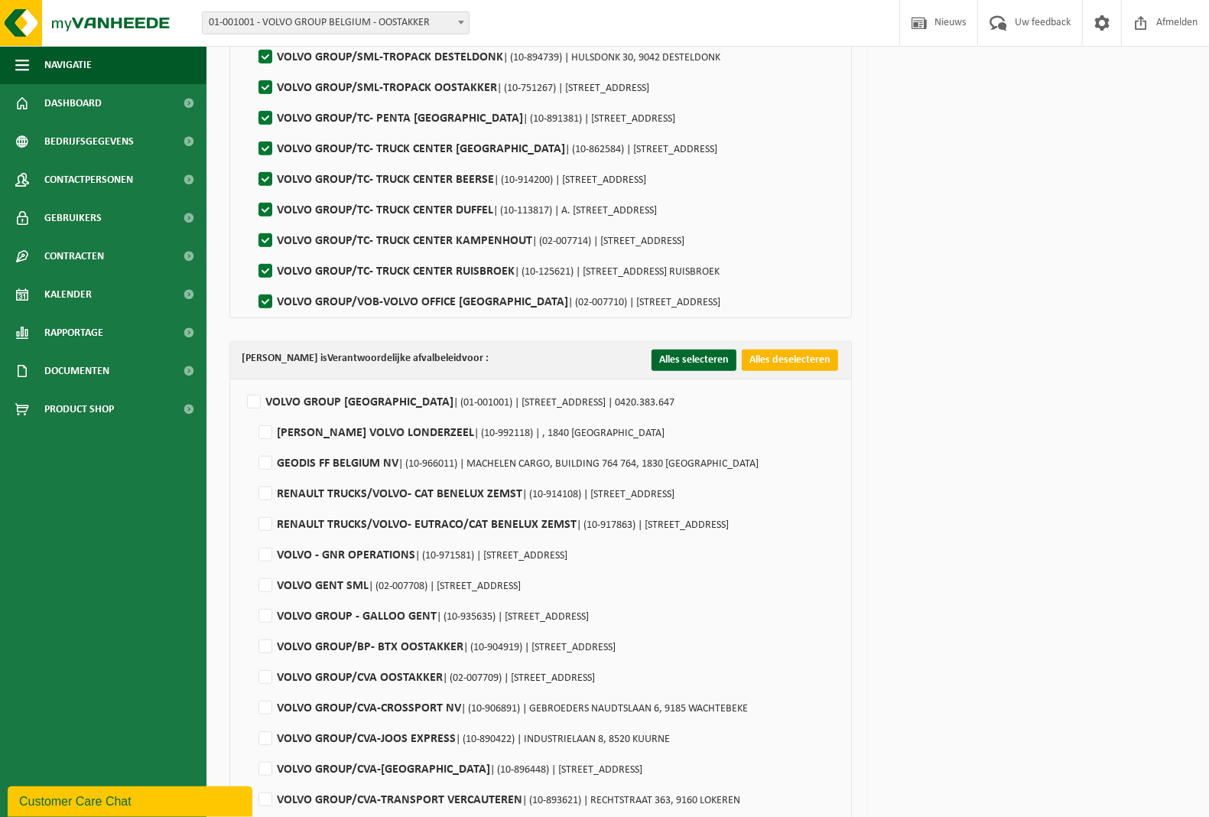
checkbox input "false"
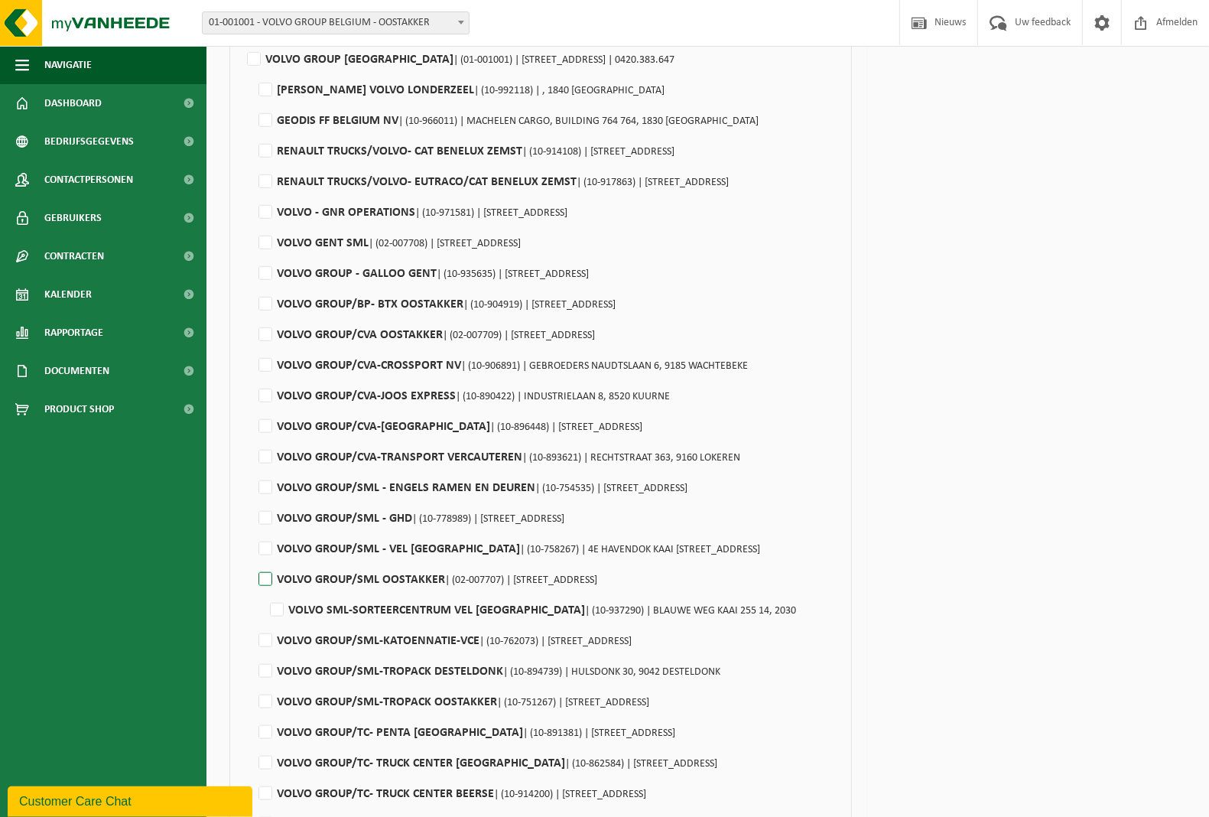
scroll to position [1147, 0]
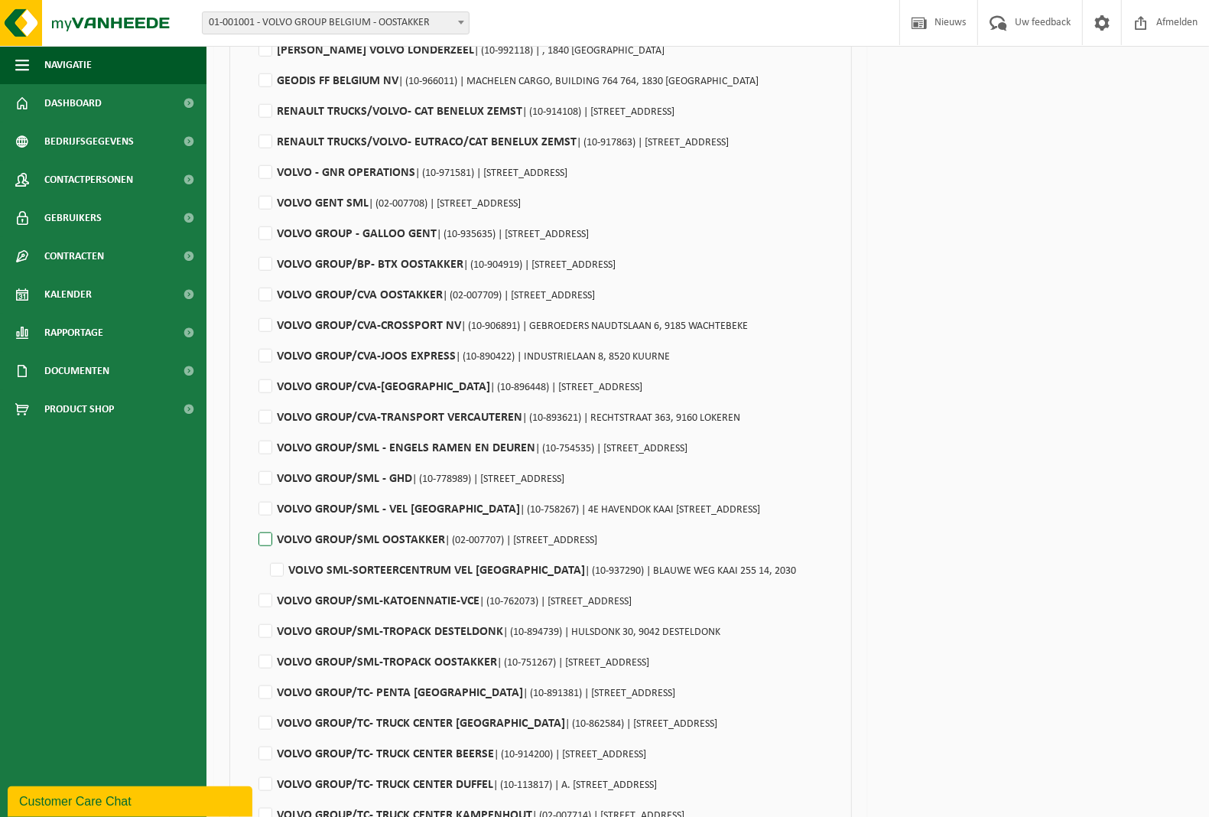
click at [270, 541] on label"] "VOLVO GROUP/SML OOSTAKKER | (02-007707) | SMALLEHEERWEG 29, 9041 OOSTAKKER" at bounding box center [426, 539] width 342 height 23
click at [253, 521] on input "VOLVO GROUP/SML OOSTAKKER | (02-007707) | SMALLEHEERWEG 29, 9041 OOSTAKKER" at bounding box center [252, 520] width 1 height 1
checkbox input "true"
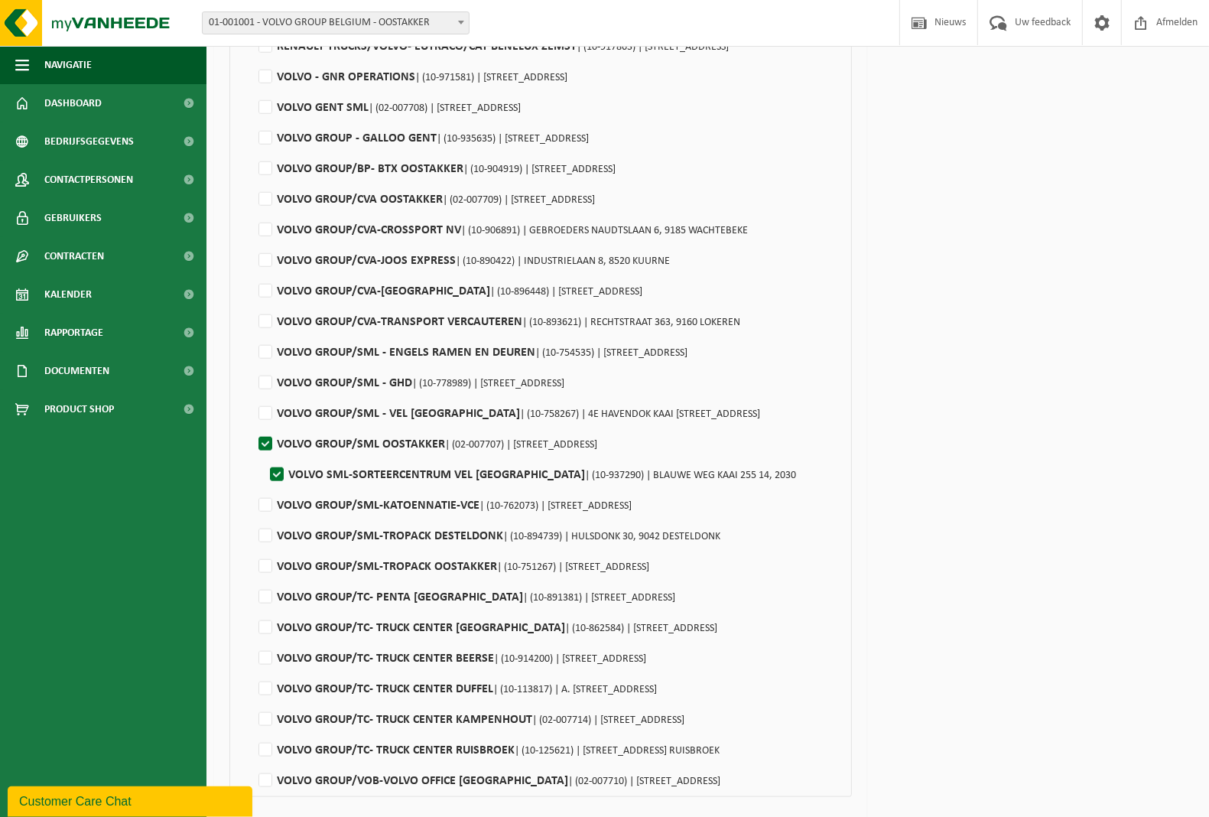
scroll to position [1293, 0]
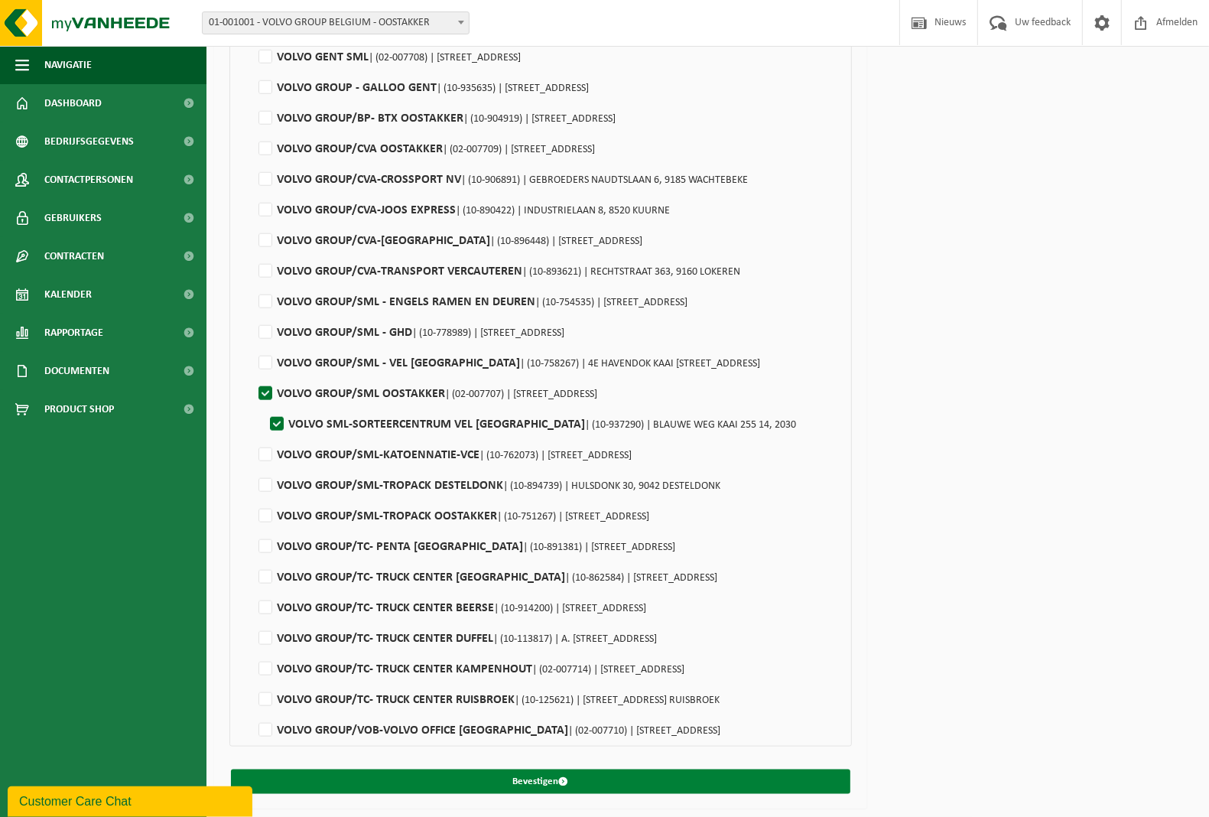
click at [467, 780] on button "Bevestigen" at bounding box center [540, 781] width 619 height 24
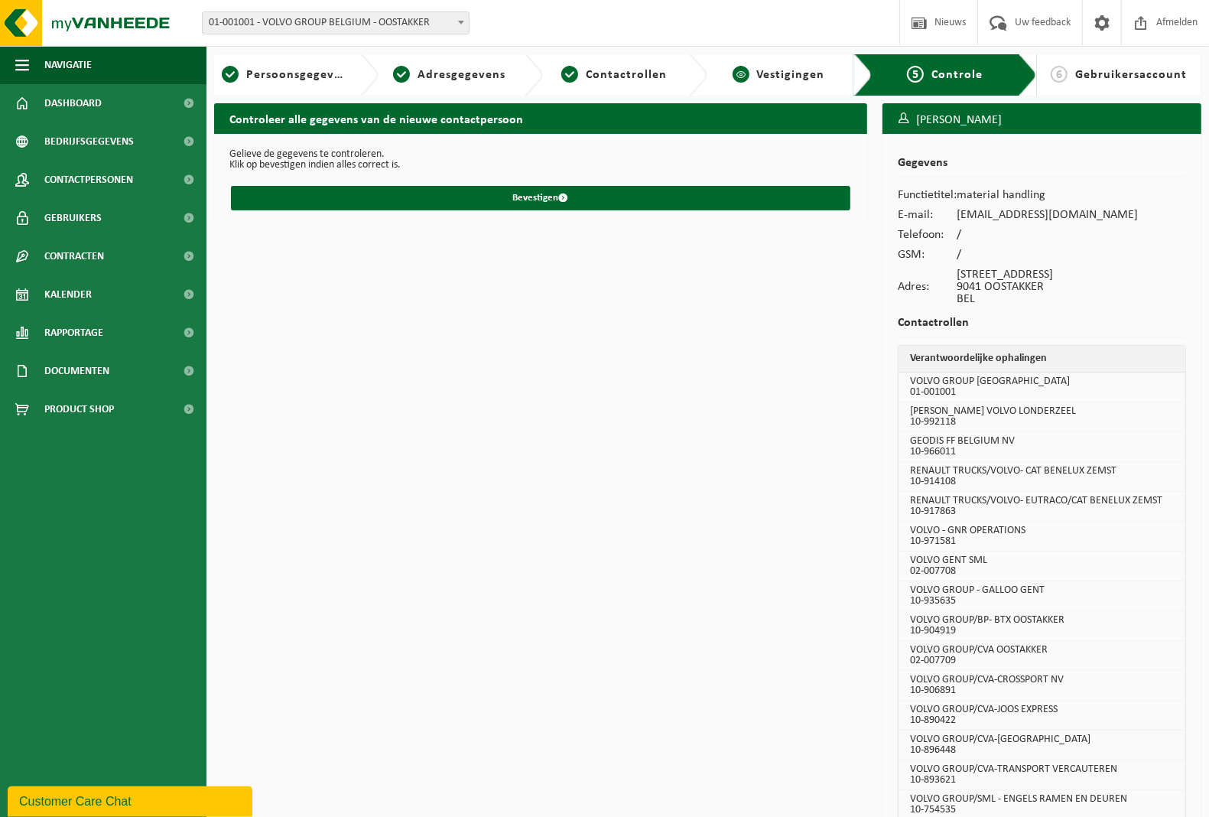
click at [779, 78] on span "Vestigingen" at bounding box center [791, 75] width 68 height 12
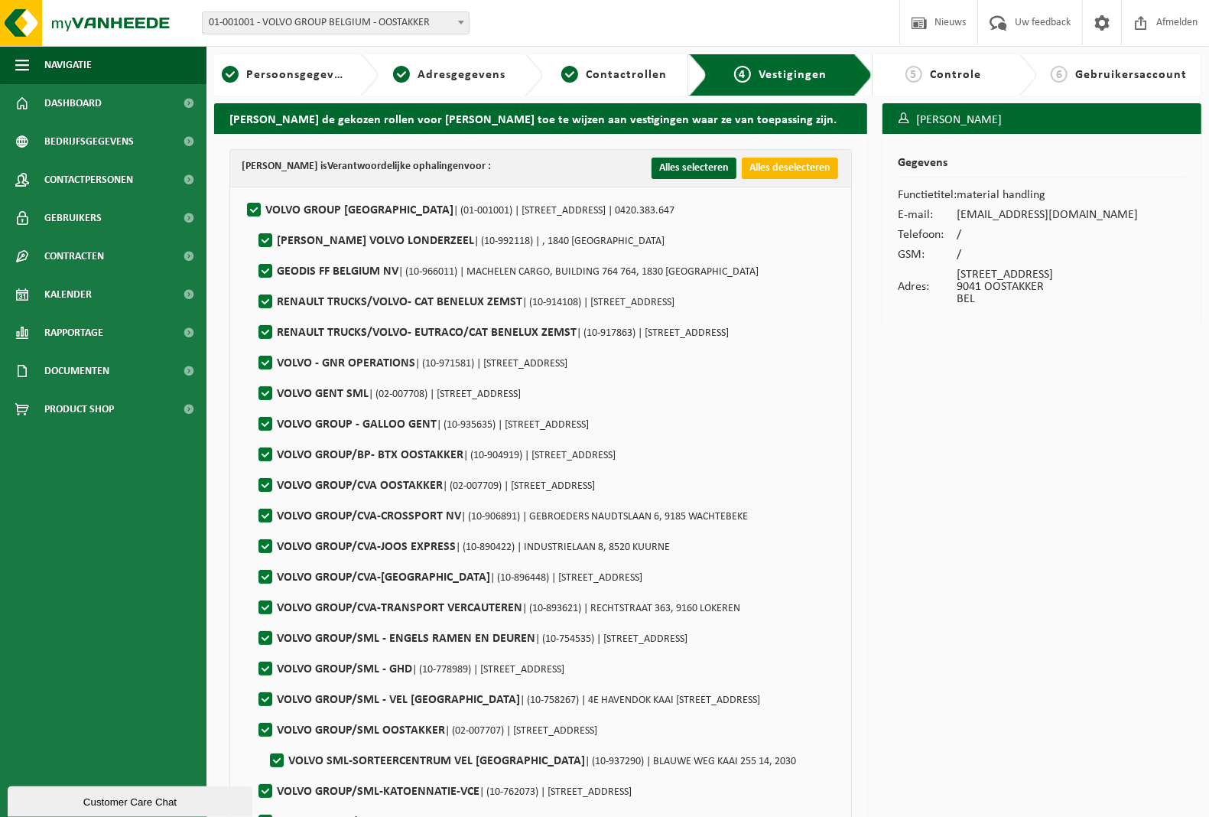
click at [774, 172] on button "Alles deselecteren" at bounding box center [790, 168] width 96 height 21
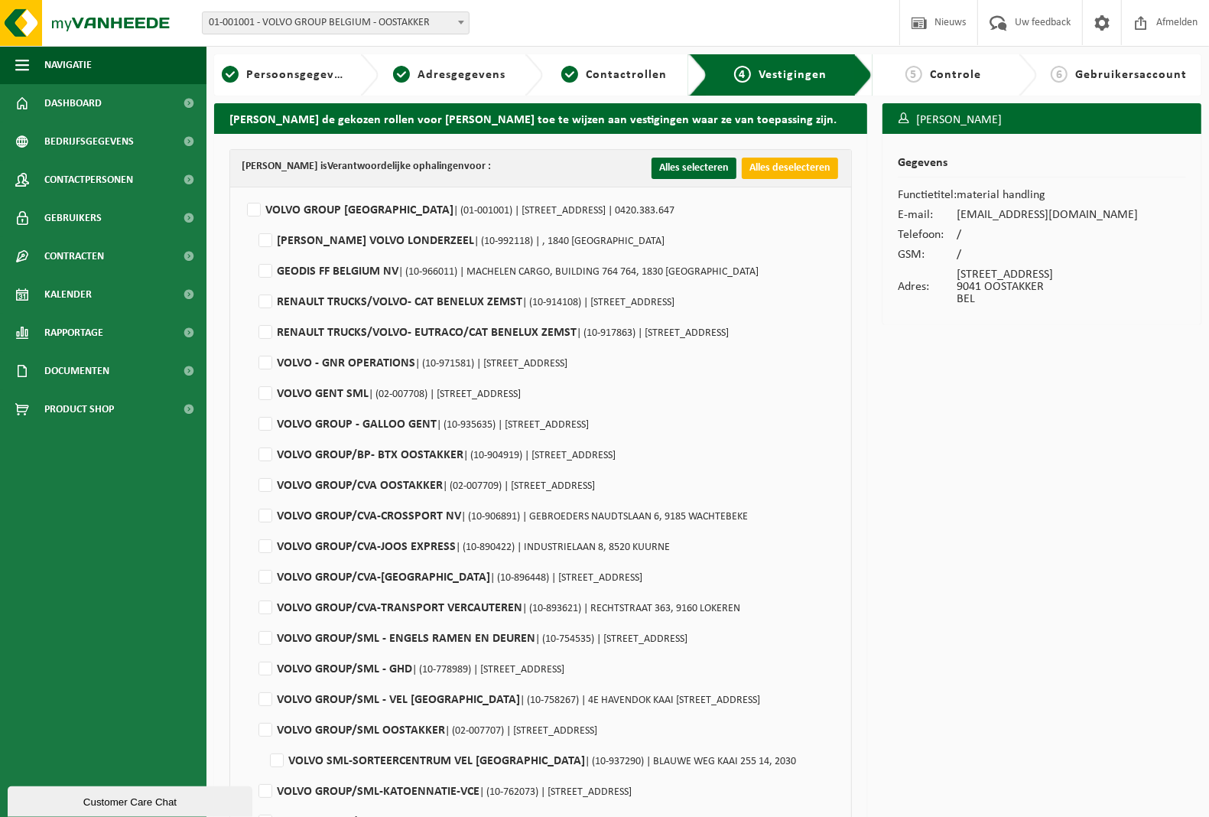
checkbox input "false"
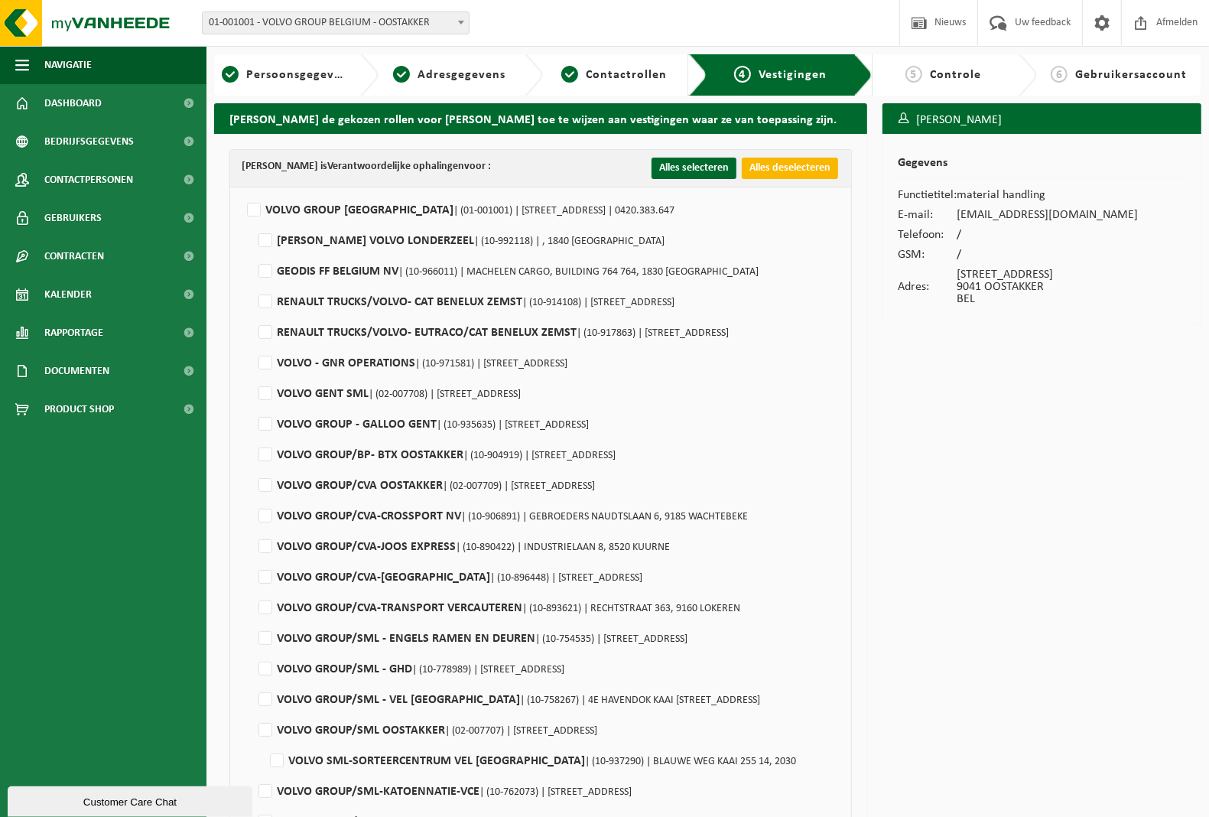
checkbox input "false"
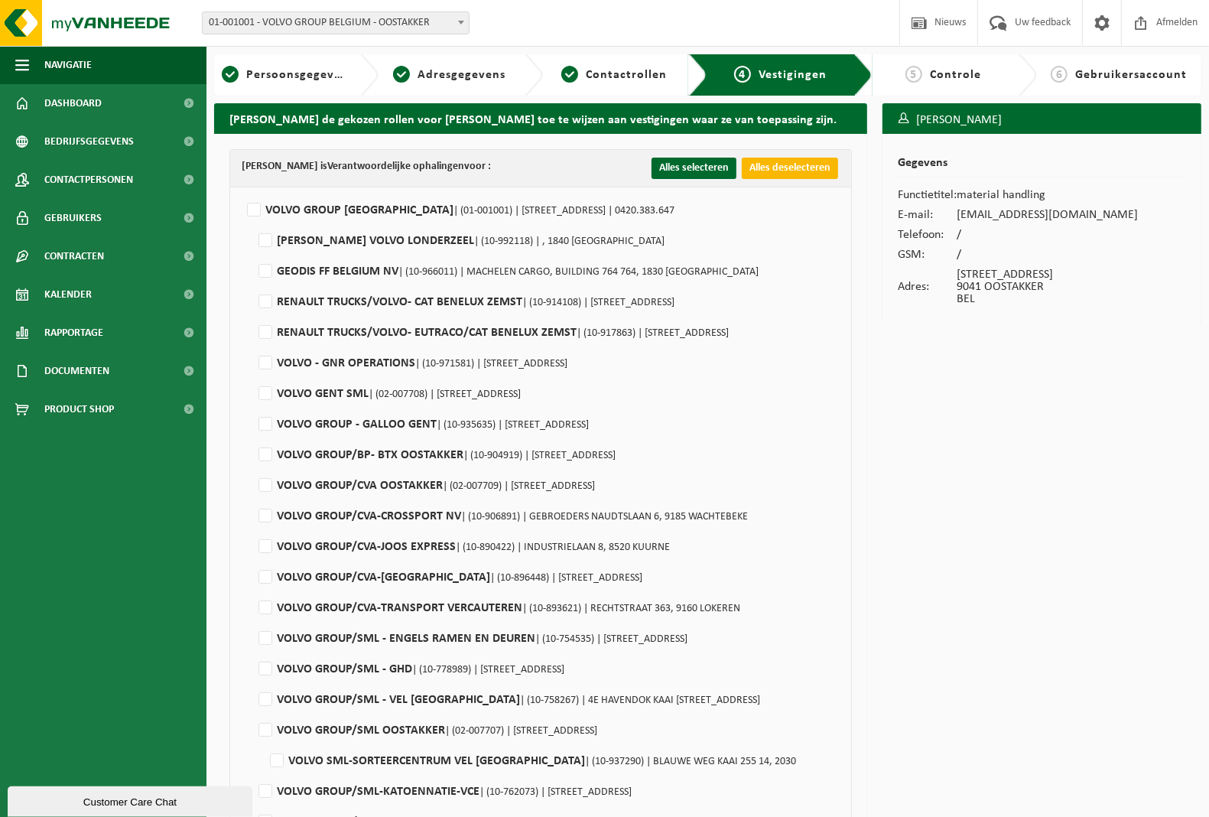
checkbox input "false"
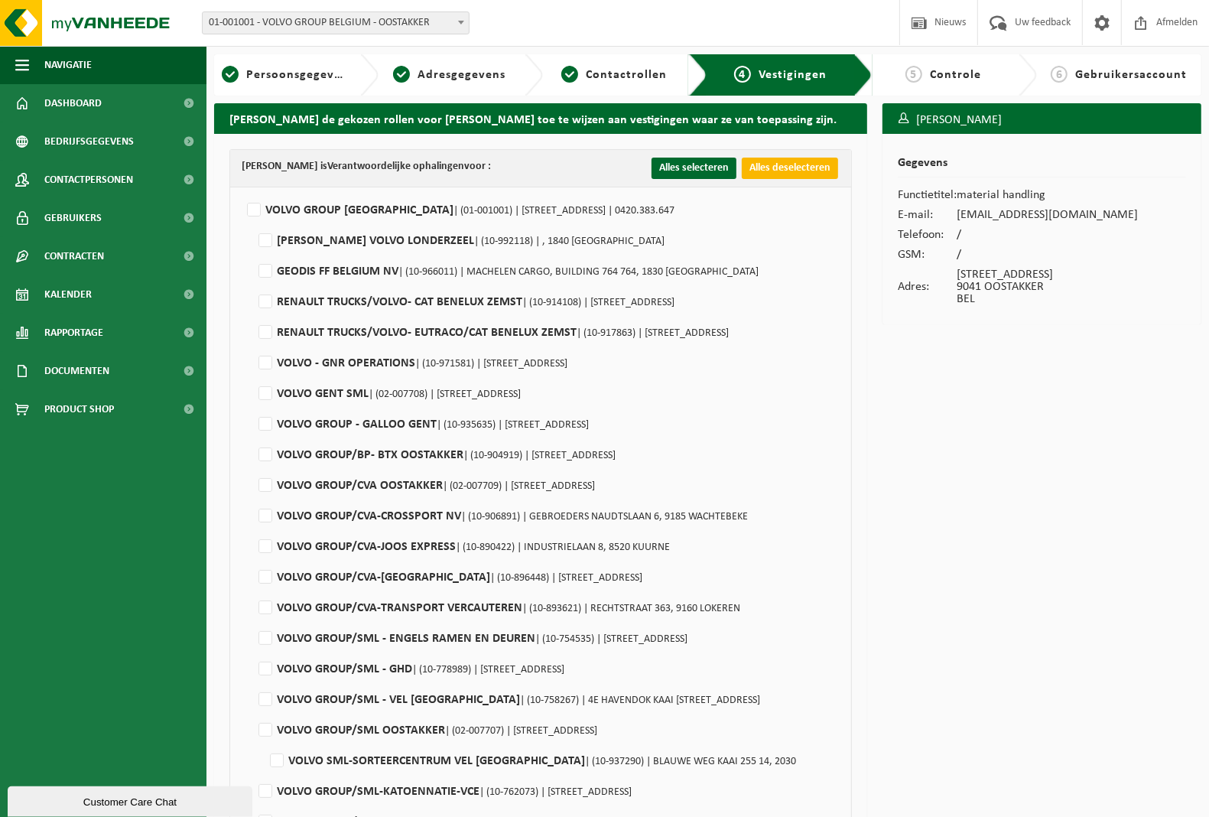
checkbox input "false"
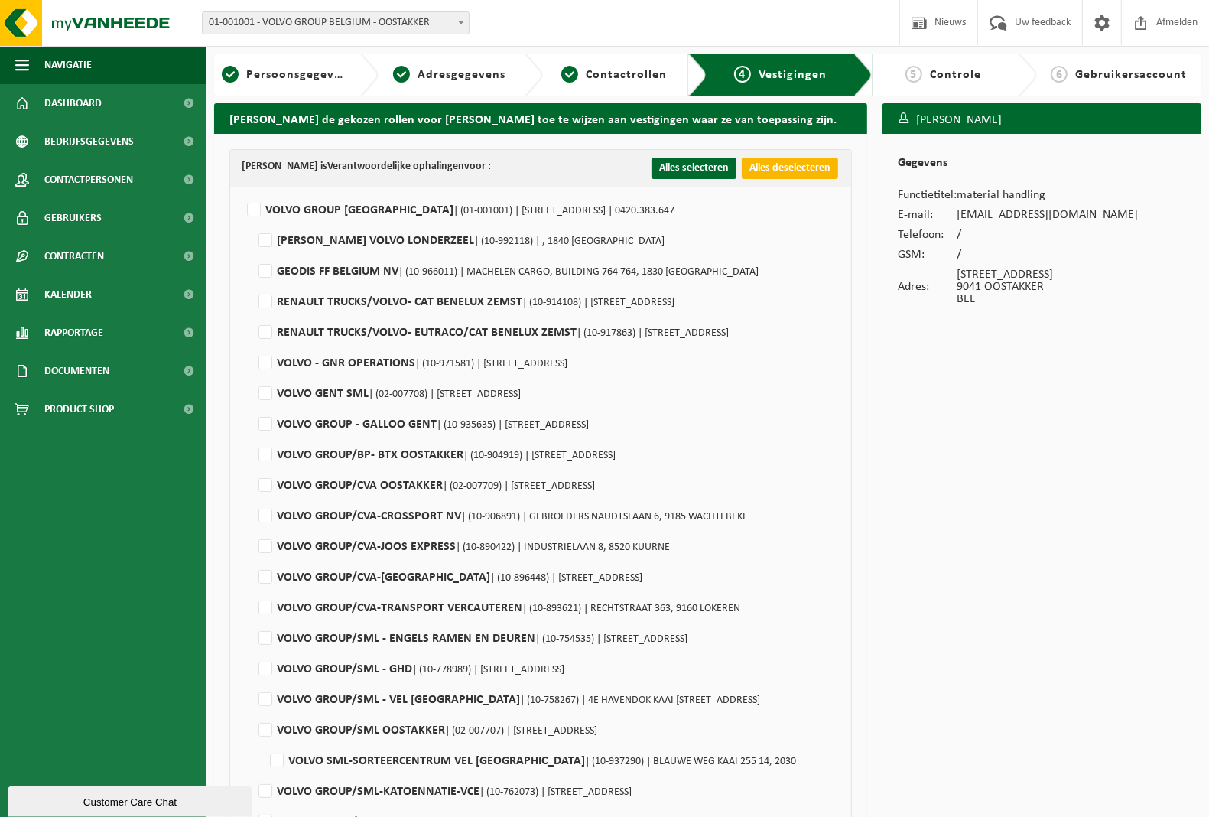
checkbox input "false"
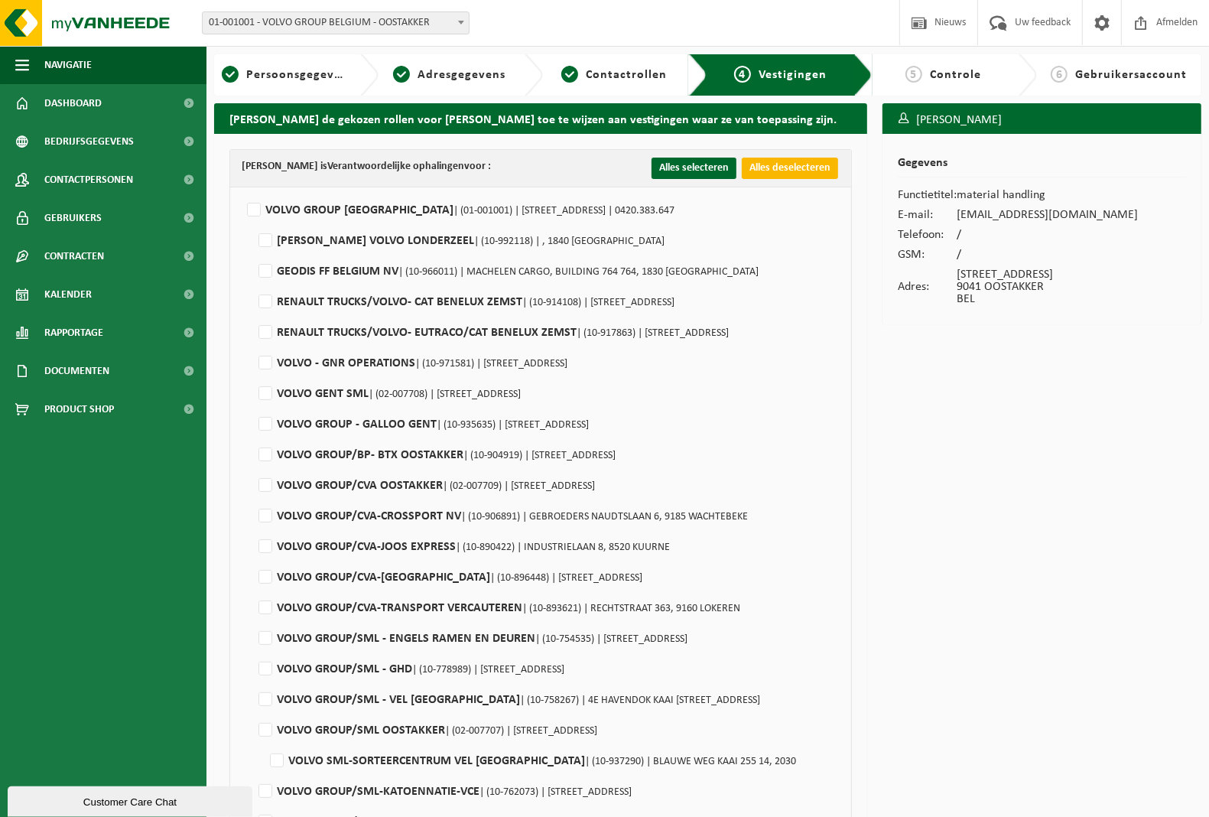
checkbox input "false"
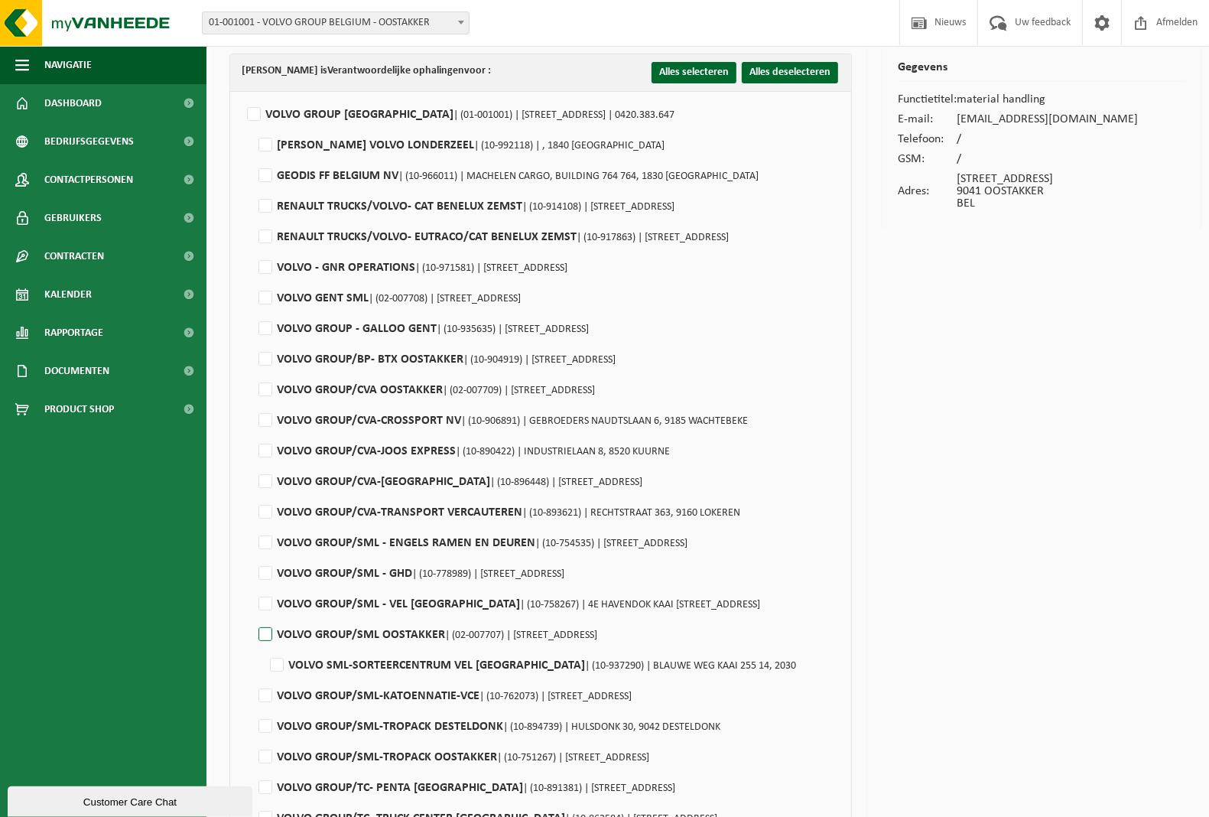
click at [268, 635] on label"] "VOLVO GROUP/SML OOSTAKKER | (02-007707) | SMALLEHEERWEG 29, 9041 OOSTAKKER" at bounding box center [426, 634] width 342 height 23
click at [253, 616] on input "VOLVO GROUP/SML OOSTAKKER | (02-007707) | SMALLEHEERWEG 29, 9041 OOSTAKKER" at bounding box center [252, 615] width 1 height 1
checkbox input "true"
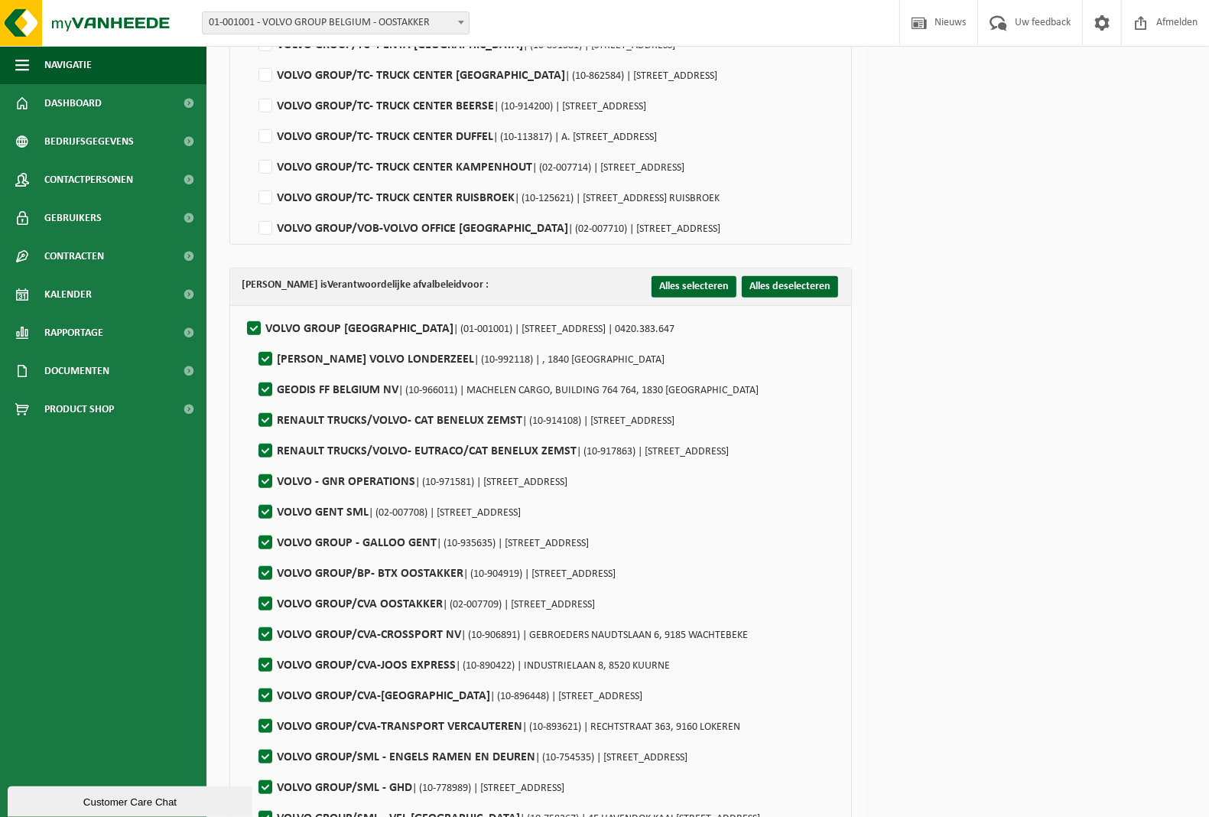
scroll to position [860, 0]
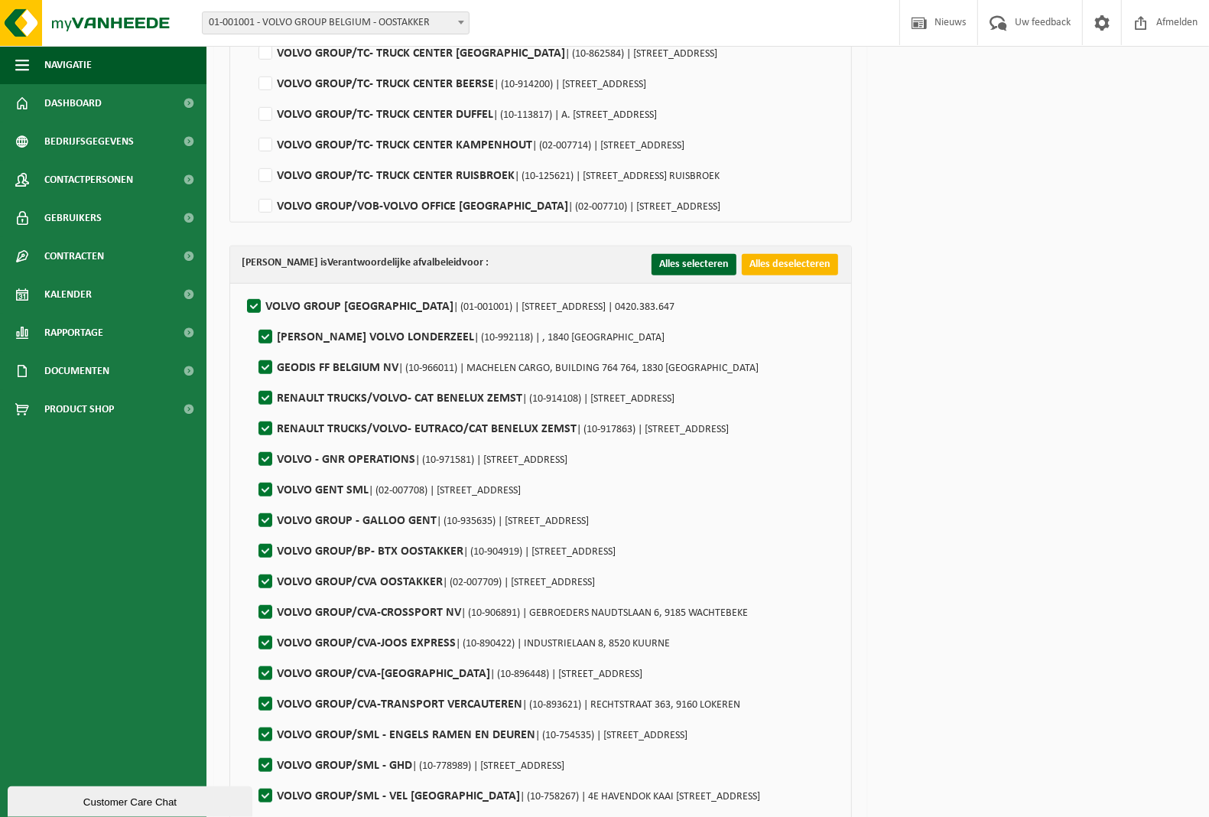
click at [808, 264] on button "Alles deselecteren" at bounding box center [790, 264] width 96 height 21
checkbox input "false"
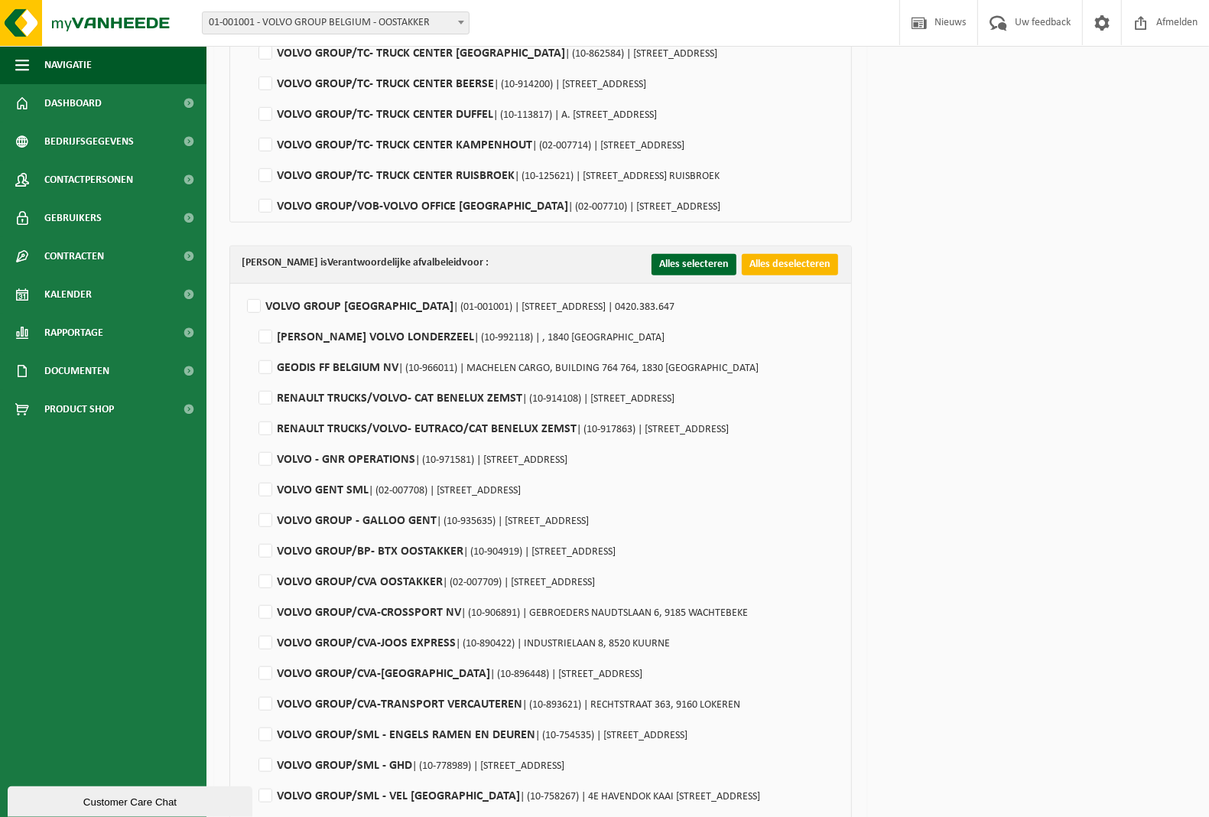
checkbox input "false"
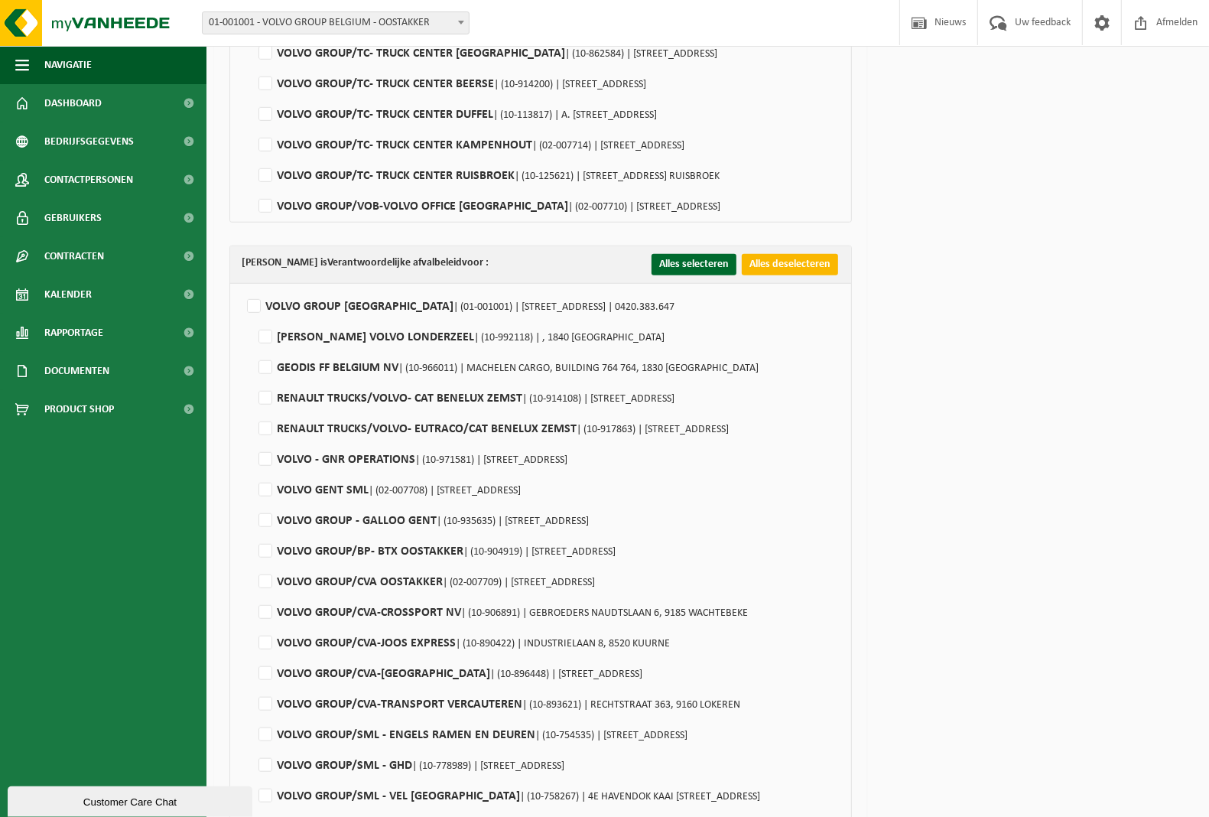
checkbox input "false"
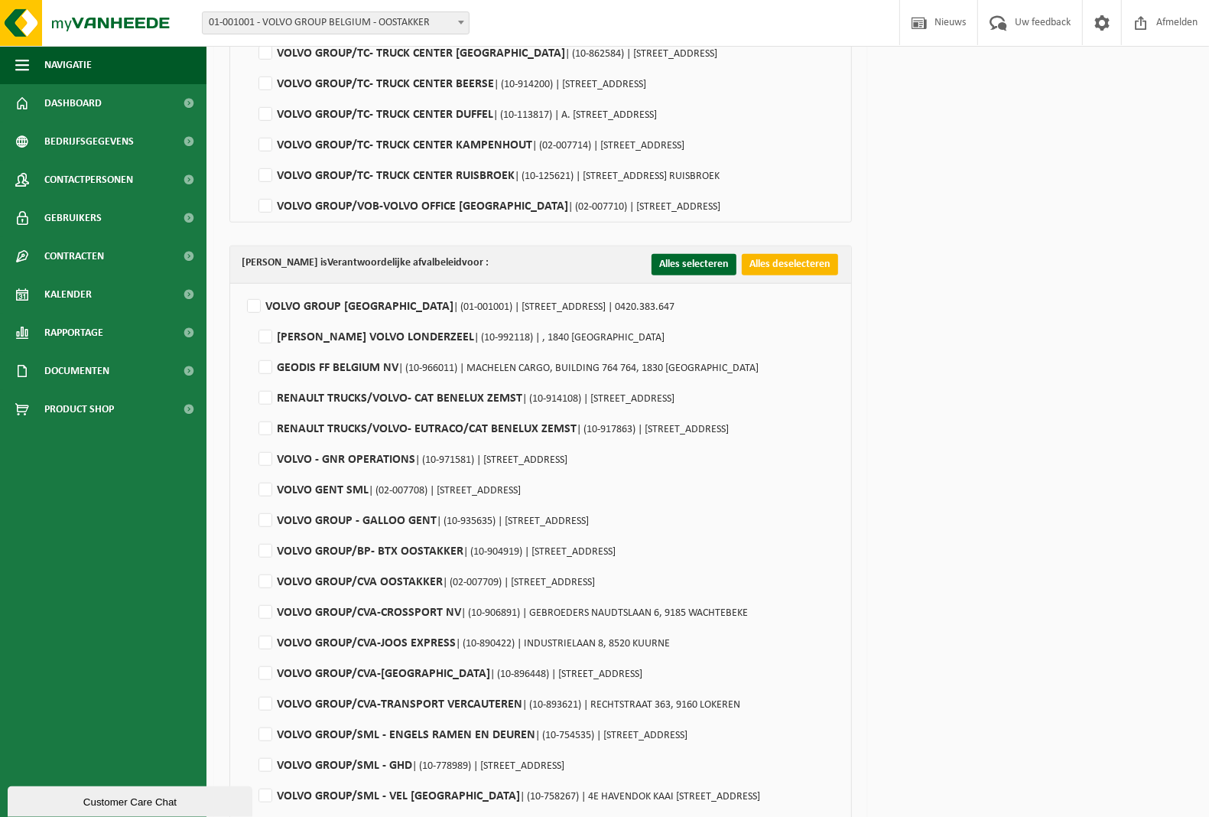
checkbox input "false"
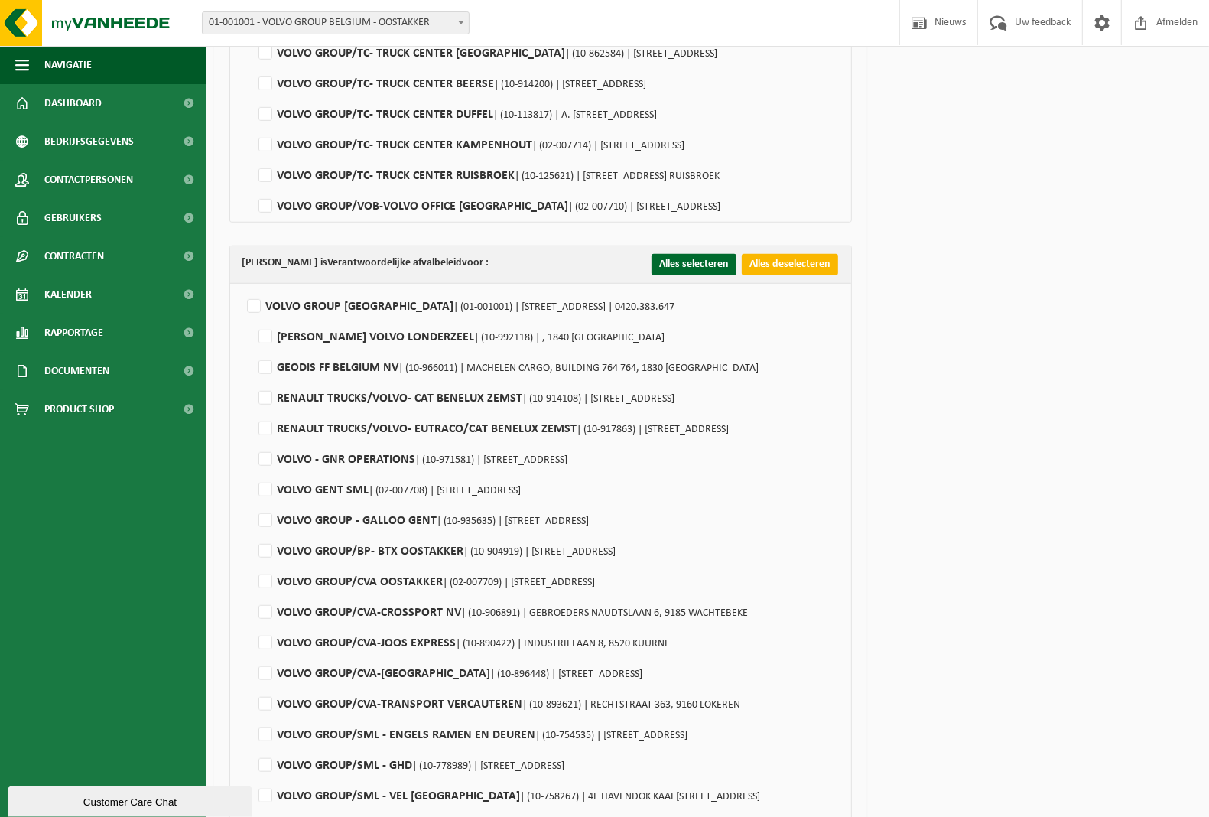
checkbox input "false"
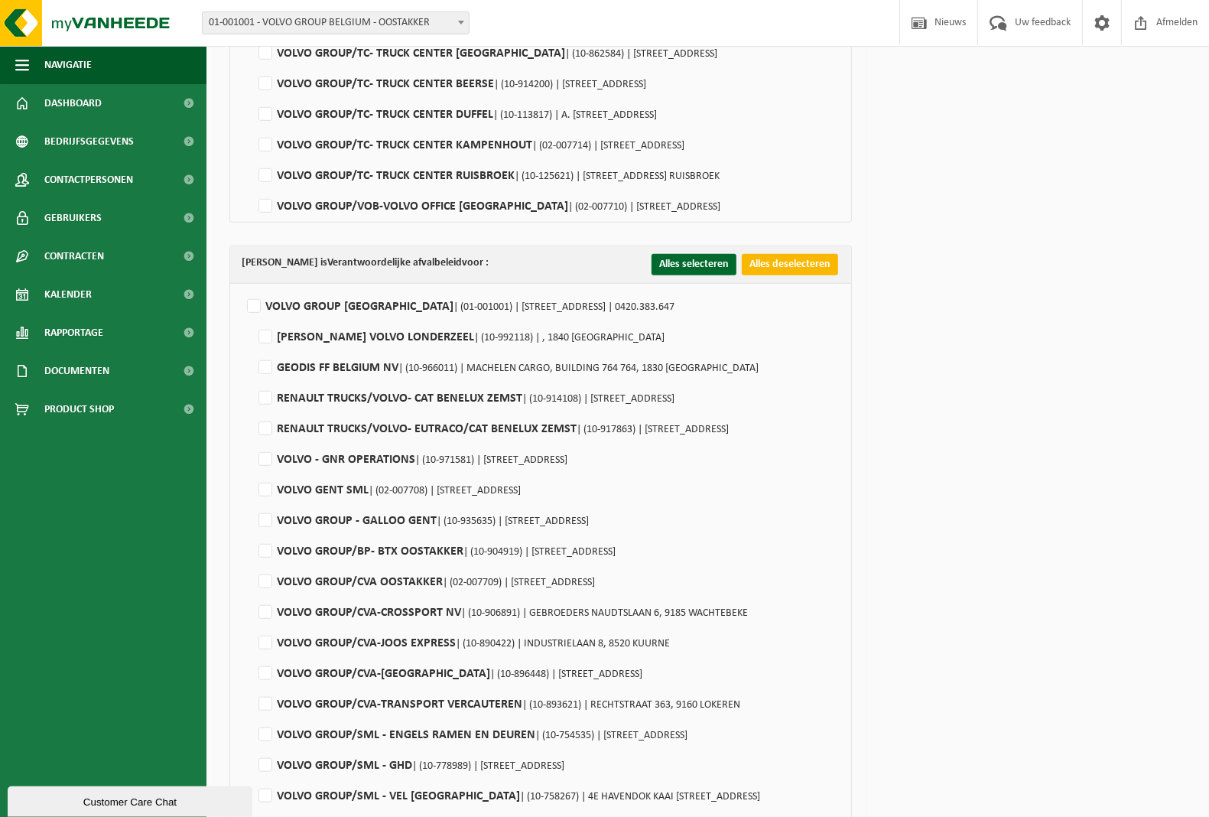
checkbox input "false"
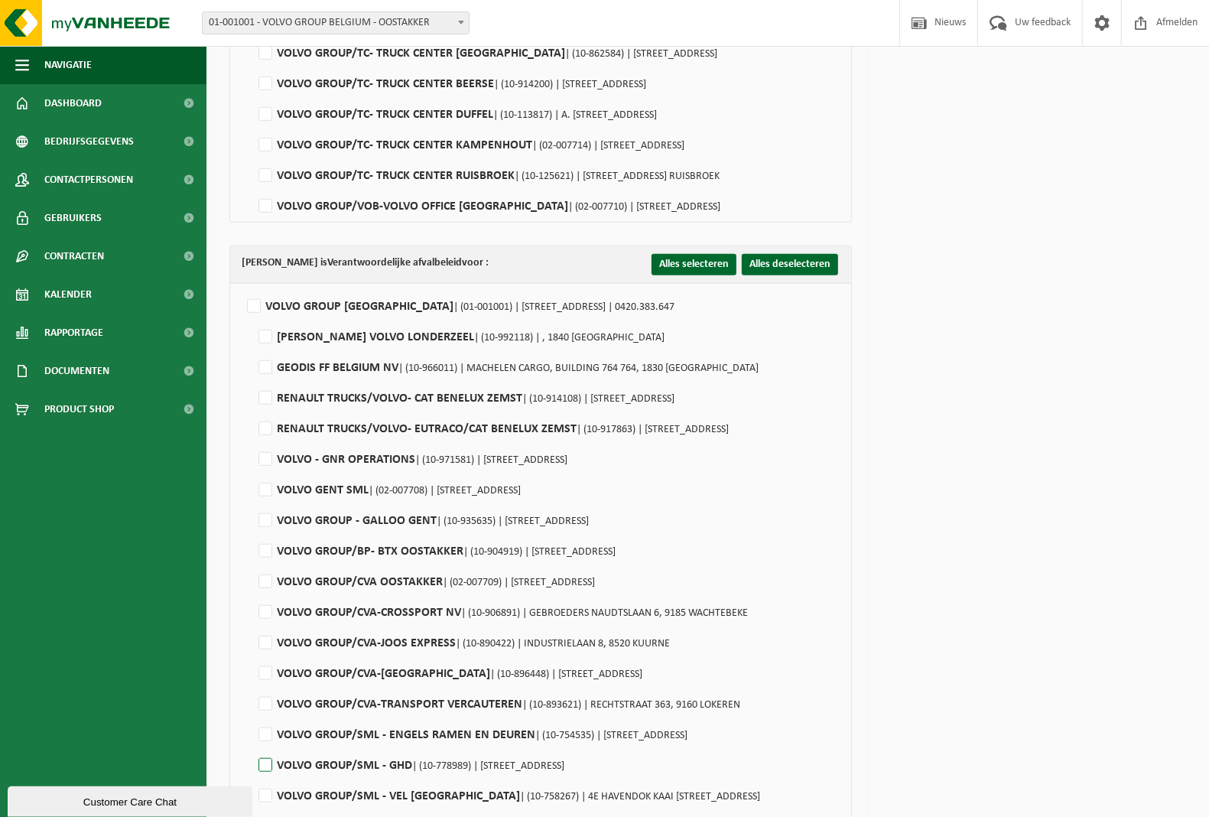
scroll to position [956, 0]
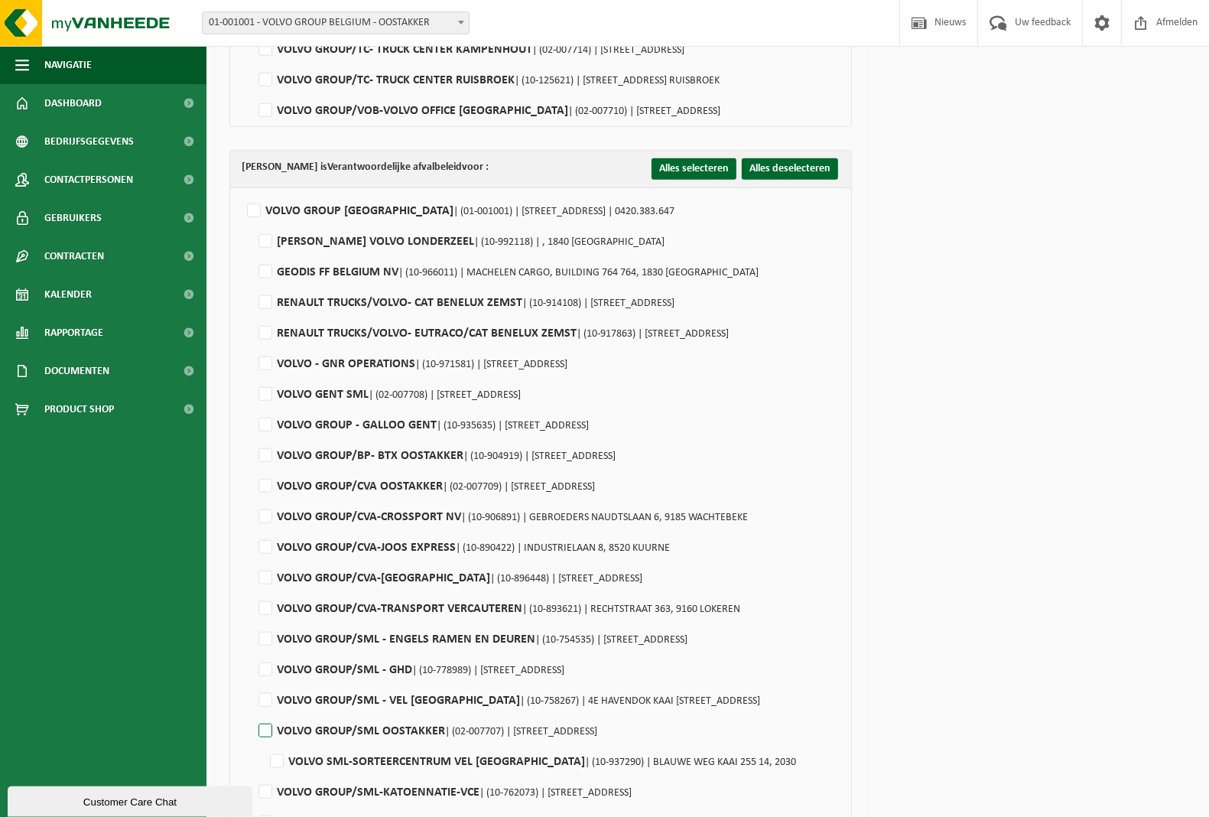
click at [268, 731] on label"] "VOLVO GROUP/SML OOSTAKKER | (02-007707) | SMALLEHEERWEG 29, 9041 OOSTAKKER" at bounding box center [426, 731] width 342 height 23
click at [253, 712] on input "VOLVO GROUP/SML OOSTAKKER | (02-007707) | SMALLEHEERWEG 29, 9041 OOSTAKKER" at bounding box center [252, 711] width 1 height 1
checkbox input "true"
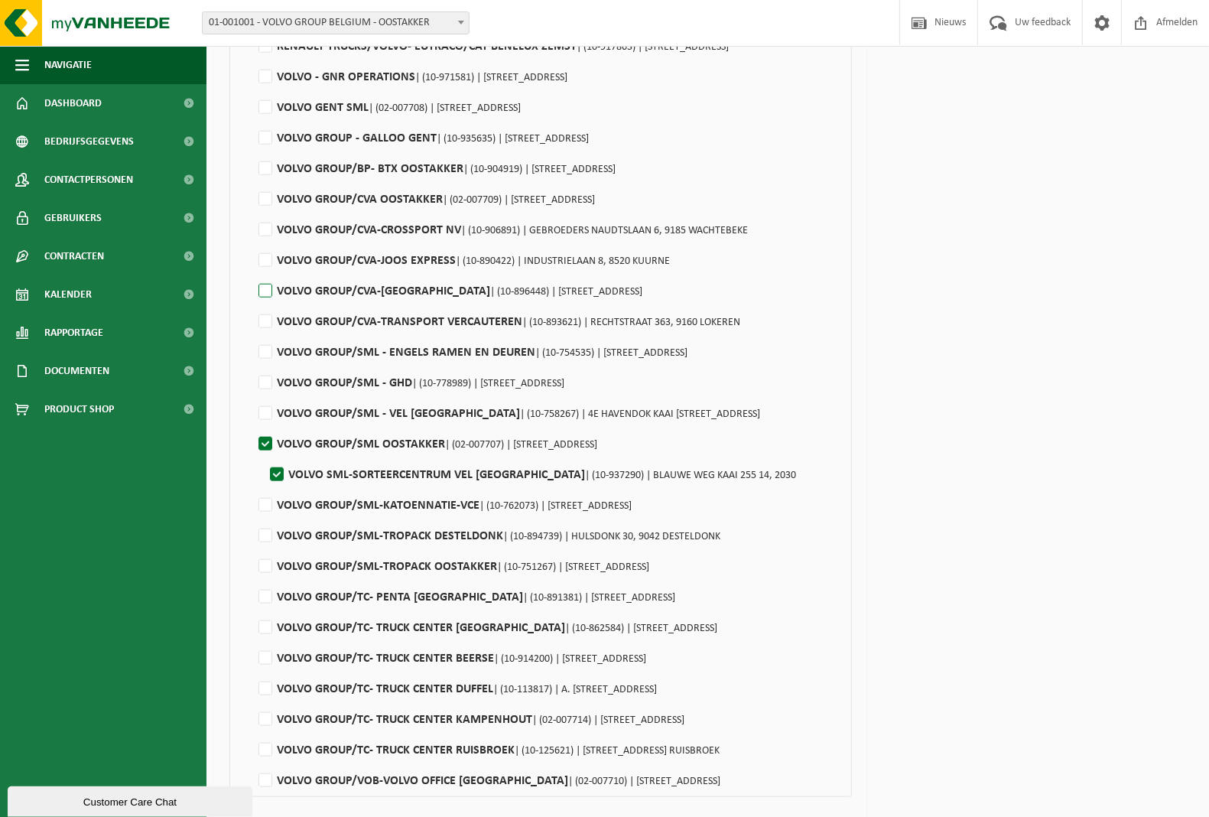
scroll to position [1293, 0]
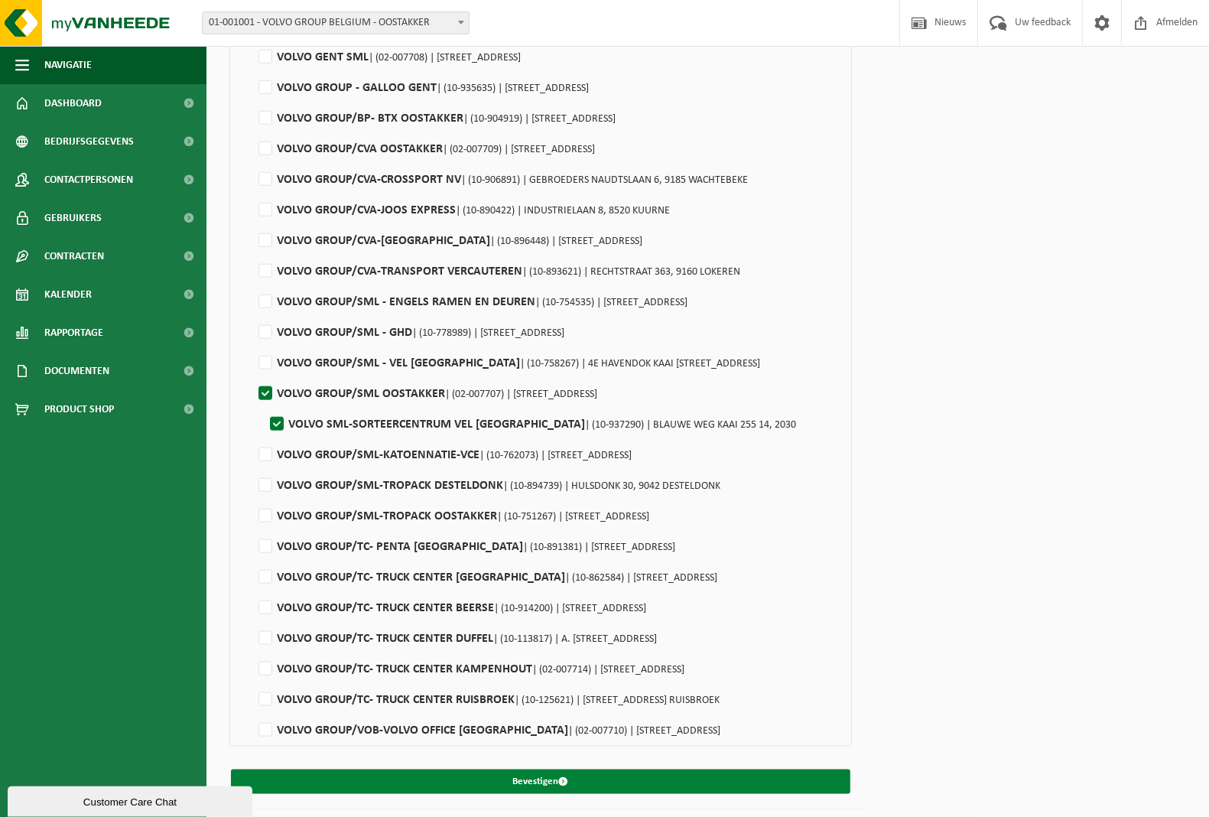
click at [541, 779] on button "Bevestigen" at bounding box center [540, 781] width 619 height 24
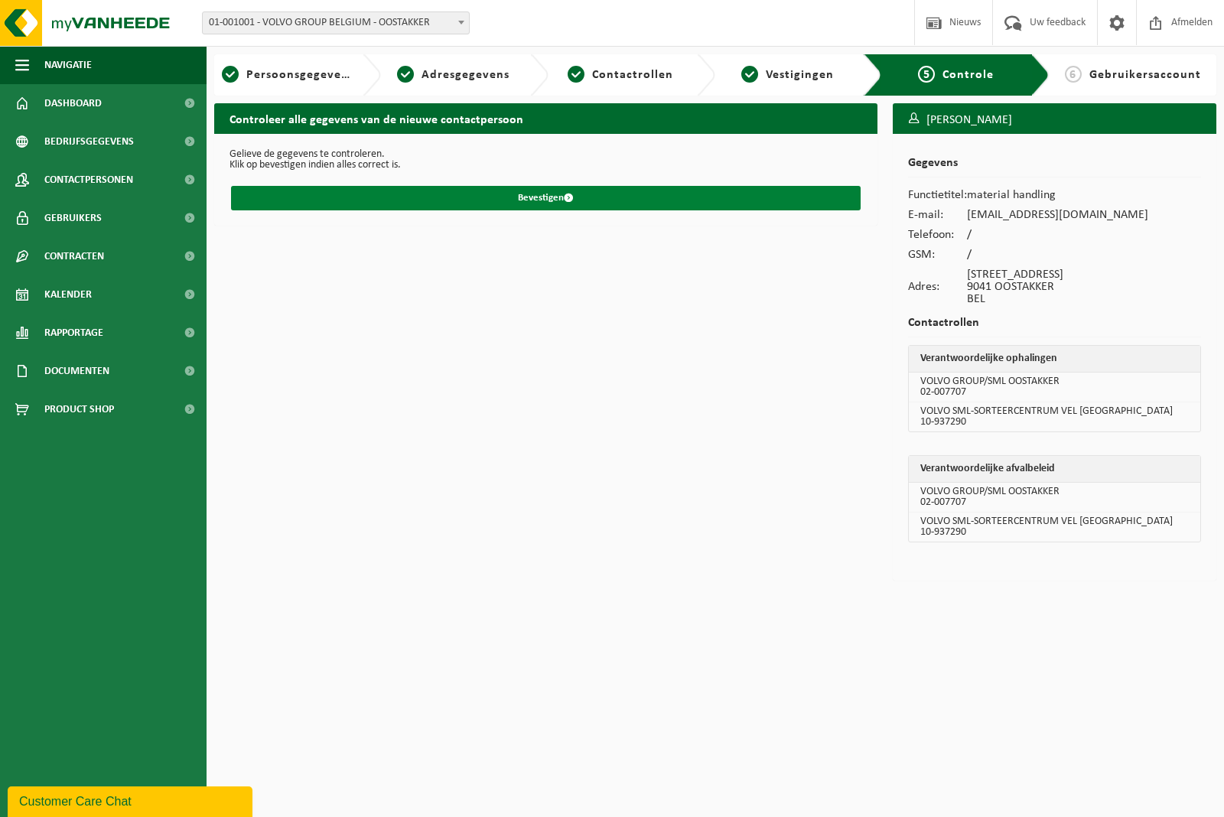
click at [574, 200] on button "Bevestigen" at bounding box center [545, 198] width 629 height 24
